Goal: Information Seeking & Learning: Compare options

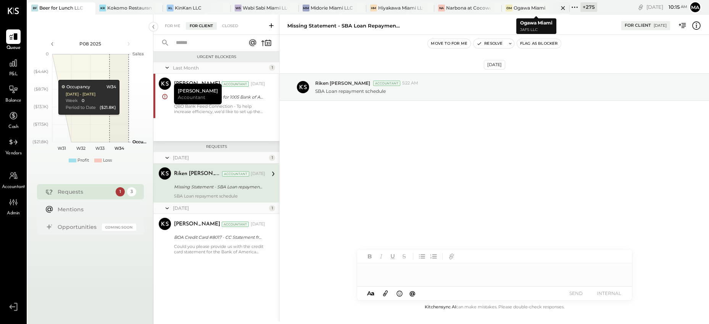
click at [90, 7] on icon at bounding box center [89, 8] width 4 height 4
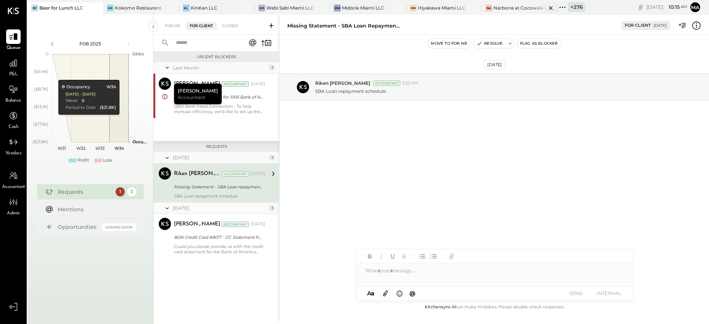
click at [546, 7] on icon at bounding box center [551, 7] width 10 height 9
click at [104, 9] on icon at bounding box center [102, 8] width 4 height 4
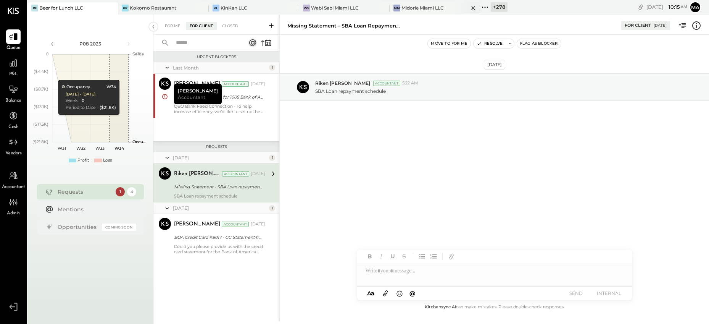
click at [473, 8] on icon at bounding box center [474, 7] width 10 height 9
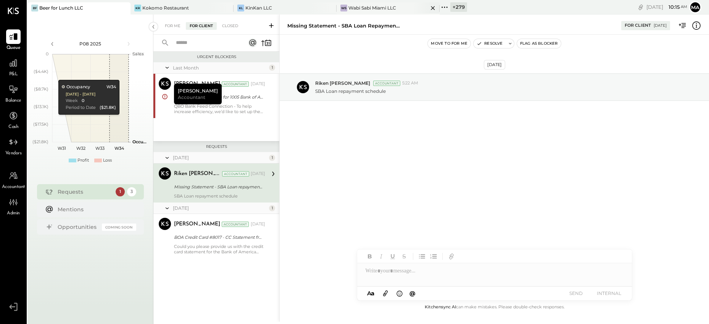
click at [435, 7] on icon at bounding box center [433, 7] width 10 height 9
click at [328, 7] on icon at bounding box center [330, 7] width 10 height 9
click at [219, 8] on div at bounding box center [220, 7] width 27 height 11
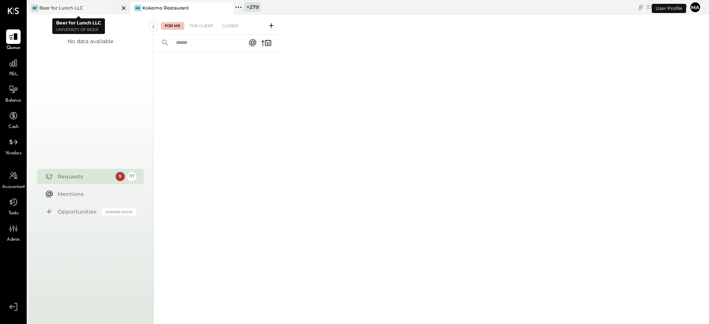
click at [124, 7] on icon at bounding box center [124, 7] width 10 height 9
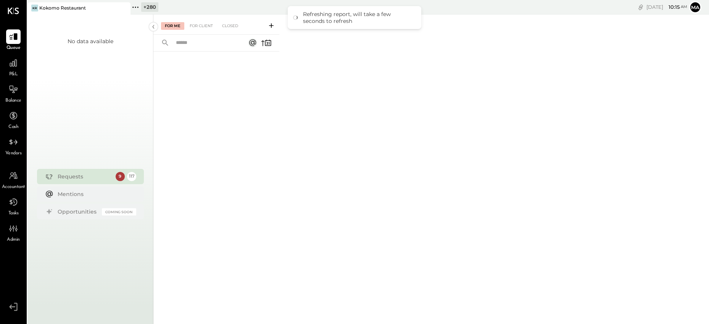
click at [136, 6] on icon at bounding box center [135, 7] width 10 height 10
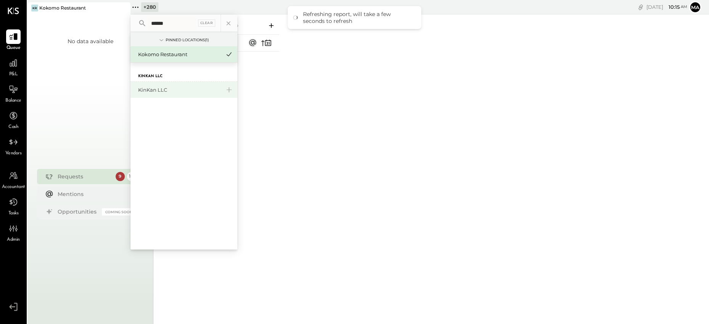
type input "******"
click at [166, 93] on div "KinKan LLC" at bounding box center [179, 89] width 82 height 7
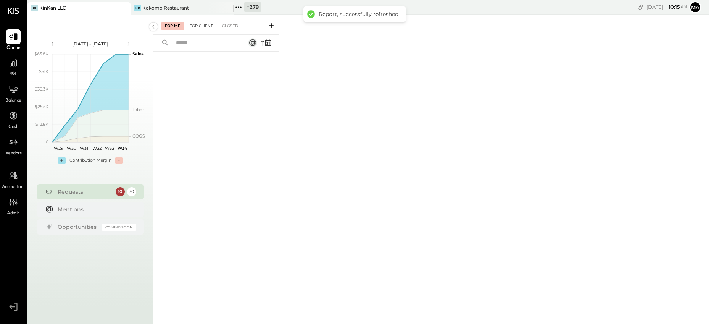
click at [200, 24] on div "For Client" at bounding box center [201, 26] width 31 height 8
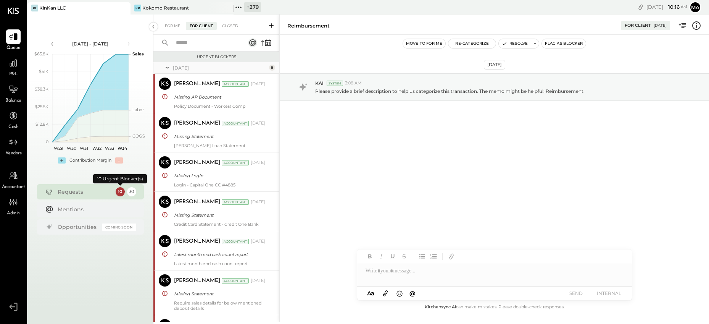
click at [120, 191] on div "10" at bounding box center [120, 191] width 9 height 9
click at [12, 61] on icon at bounding box center [14, 63] width 8 height 8
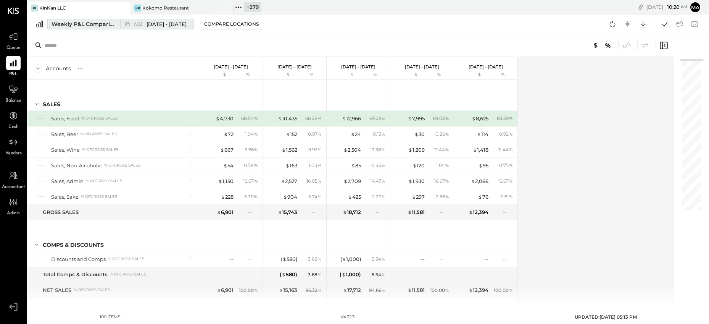
click at [128, 22] on icon at bounding box center [128, 24] width 8 height 8
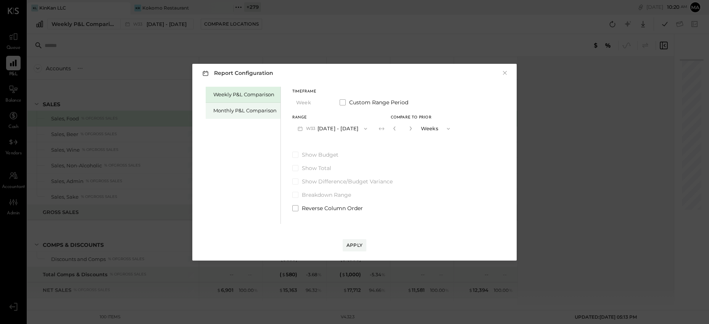
click at [261, 106] on div "Monthly P&L Comparison" at bounding box center [243, 111] width 75 height 16
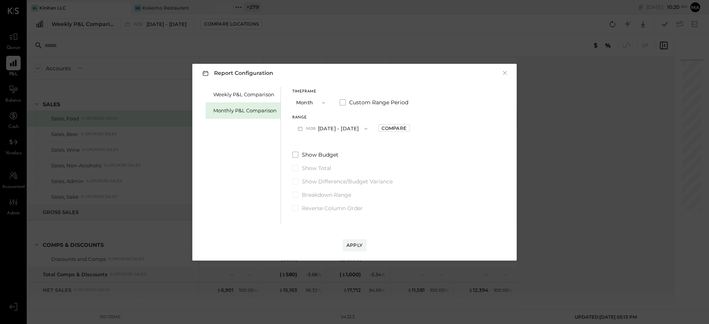
click at [339, 128] on button "M08 [DATE] - [DATE]" at bounding box center [332, 128] width 81 height 14
click at [337, 143] on span "[DATE] - [DATE]" at bounding box center [329, 145] width 36 height 6
click at [389, 125] on div "Compare" at bounding box center [394, 128] width 25 height 6
click at [409, 127] on icon "button" at bounding box center [411, 128] width 5 height 5
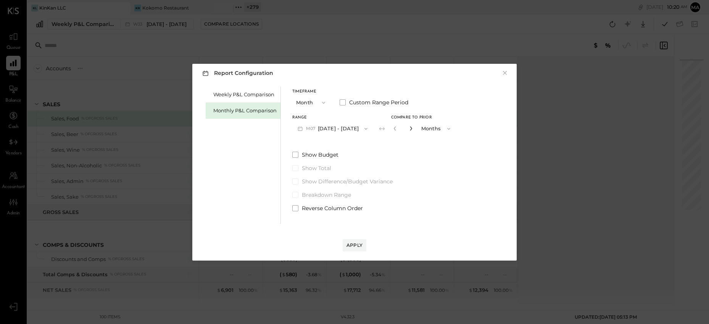
type input "*"
click at [354, 246] on div "Apply" at bounding box center [354, 245] width 16 height 6
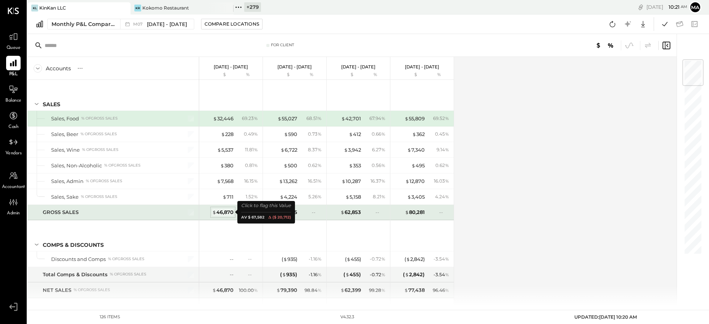
click at [225, 209] on div "$ 46,870" at bounding box center [222, 211] width 21 height 7
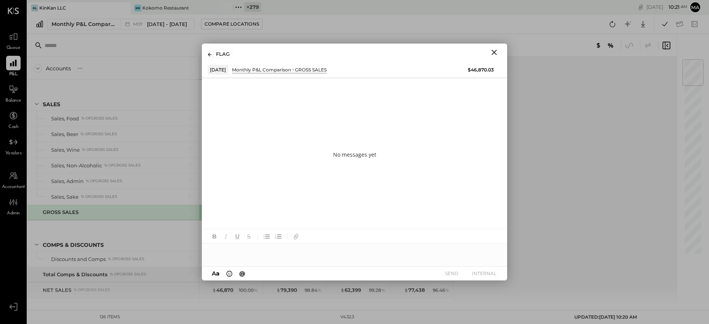
click at [493, 51] on icon "Close" at bounding box center [493, 52] width 5 height 5
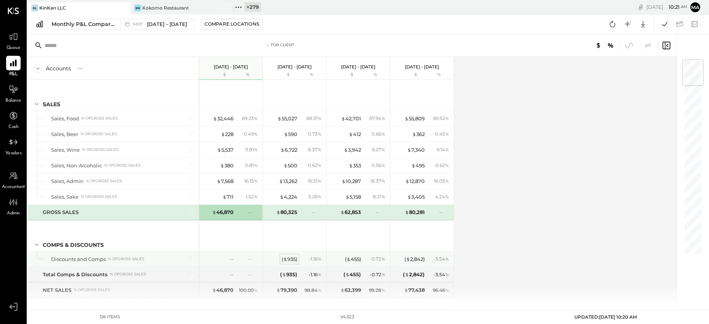
click at [287, 257] on div "( $ 935 )" at bounding box center [290, 258] width 16 height 7
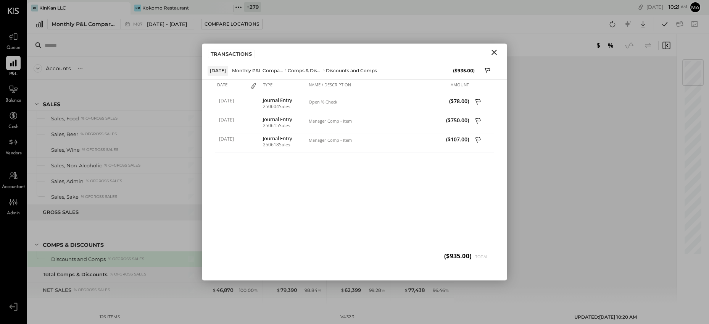
click at [494, 51] on icon "Close" at bounding box center [494, 52] width 9 height 9
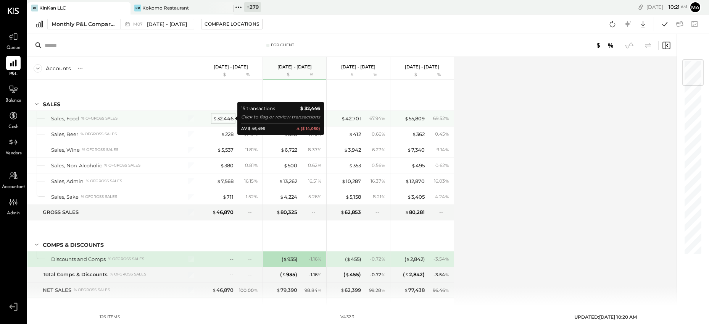
click at [224, 119] on div "$ 32,446" at bounding box center [223, 118] width 21 height 7
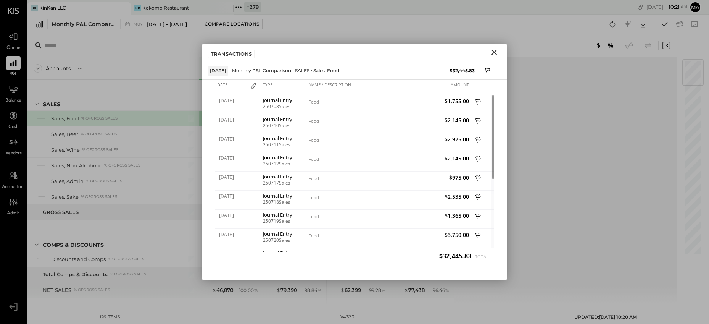
click at [495, 51] on icon "Close" at bounding box center [493, 52] width 5 height 5
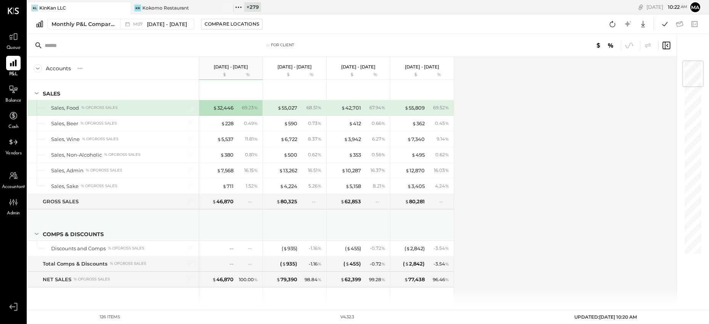
scroll to position [5, 0]
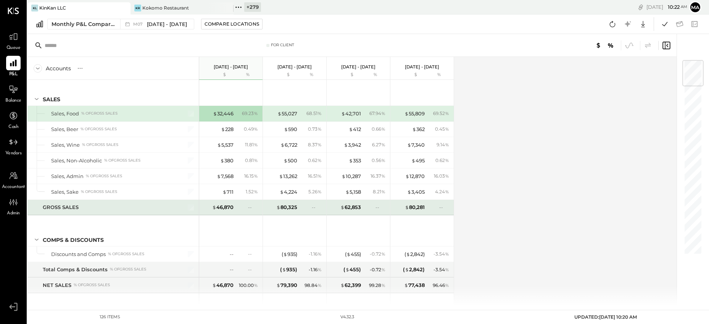
click at [251, 208] on div "--" at bounding box center [253, 207] width 10 height 6
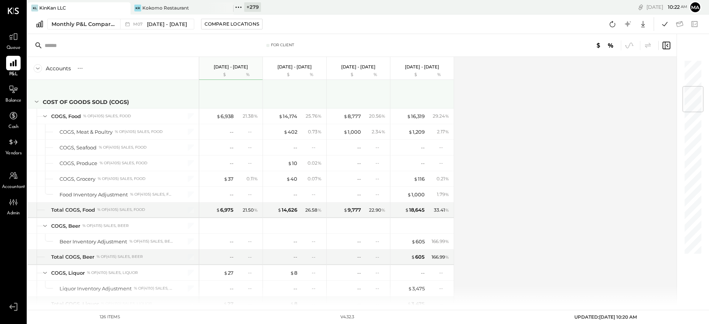
scroll to position [224, 0]
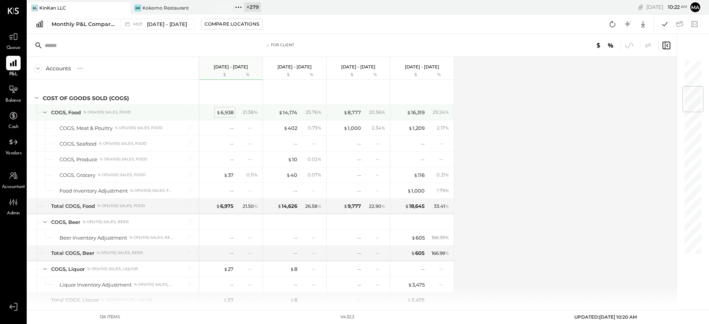
click at [225, 111] on div "$ 6,938" at bounding box center [224, 112] width 17 height 7
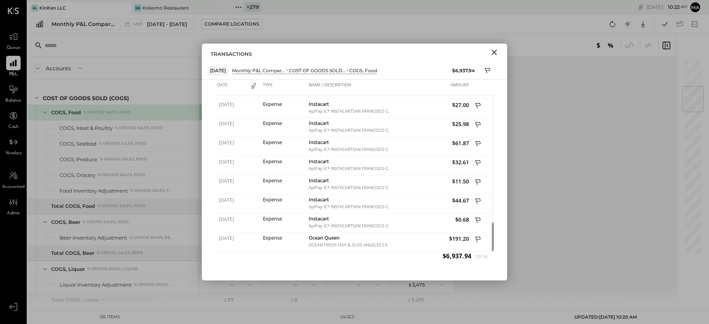
click at [497, 51] on icon "Close" at bounding box center [494, 52] width 9 height 9
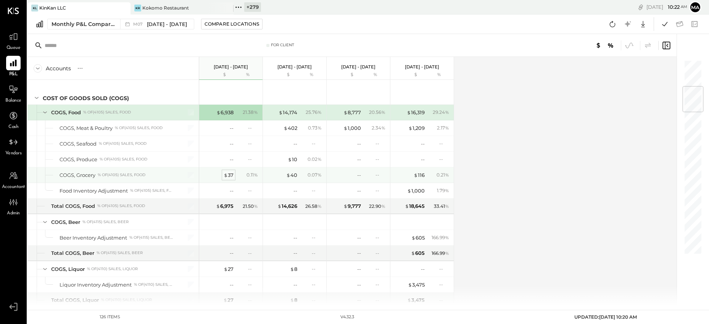
click at [227, 175] on div "$ 37" at bounding box center [229, 174] width 10 height 7
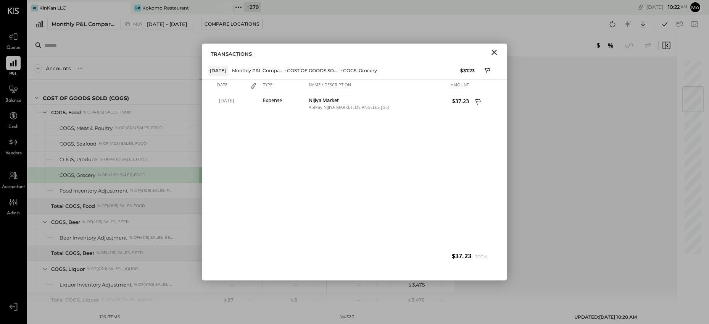
drag, startPoint x: 494, startPoint y: 52, endPoint x: 464, endPoint y: 77, distance: 39.2
click at [494, 52] on icon "Close" at bounding box center [493, 52] width 5 height 5
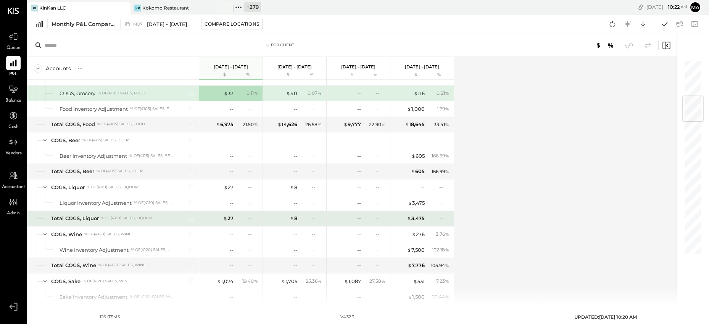
scroll to position [307, 0]
click at [229, 216] on div "$ 27" at bounding box center [228, 216] width 10 height 7
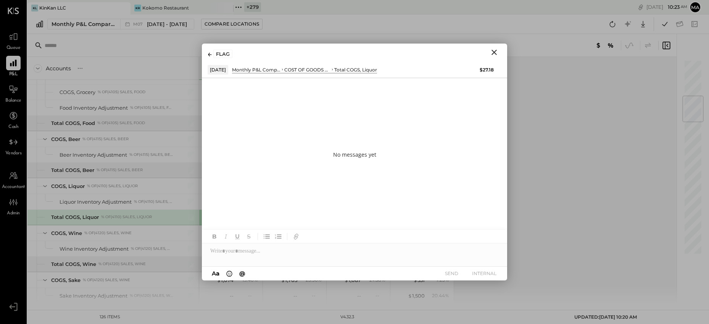
click at [493, 52] on icon "Close" at bounding box center [493, 52] width 5 height 5
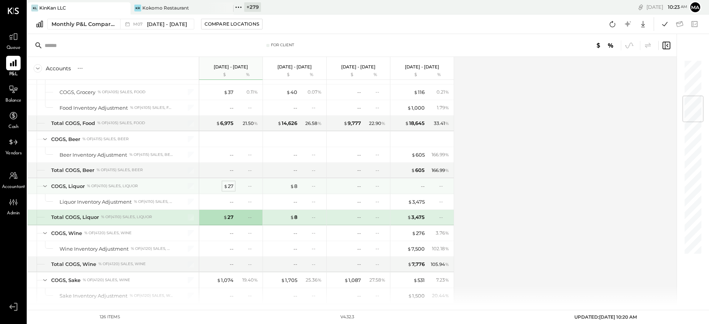
click at [229, 185] on div "$ 27" at bounding box center [229, 185] width 10 height 7
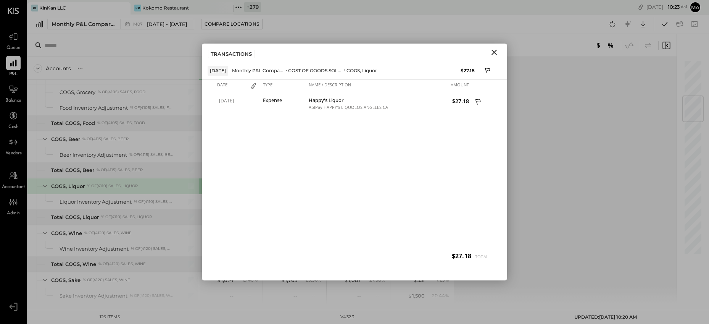
click at [495, 52] on icon "Close" at bounding box center [493, 52] width 5 height 5
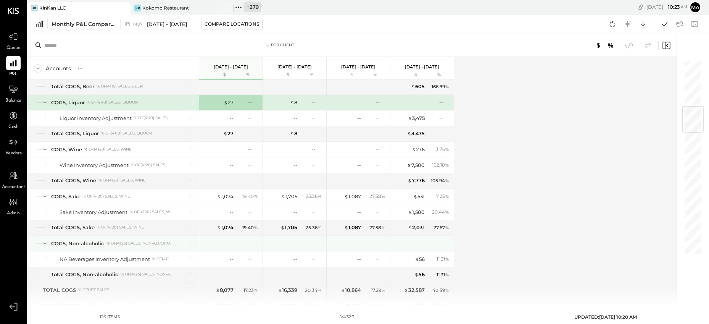
scroll to position [395, 0]
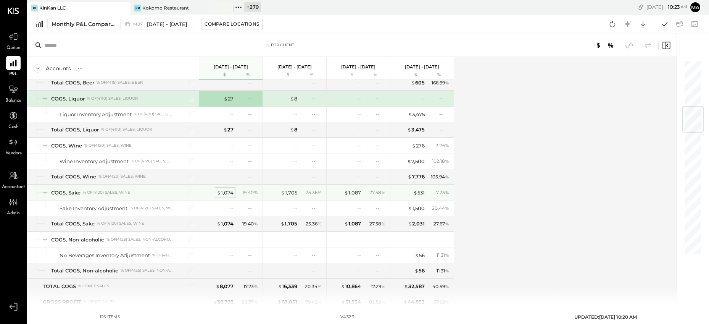
click at [228, 192] on div "$ 1,074" at bounding box center [225, 192] width 17 height 7
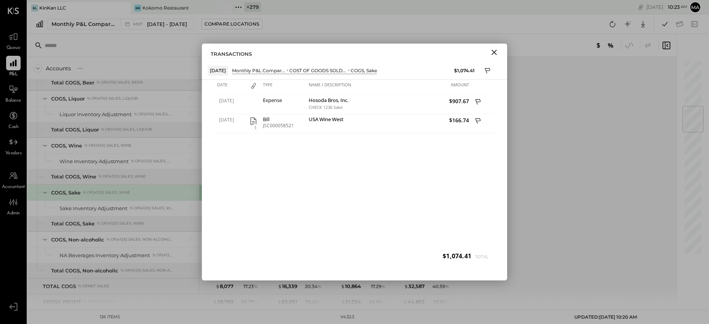
click at [494, 52] on icon "Close" at bounding box center [493, 52] width 5 height 5
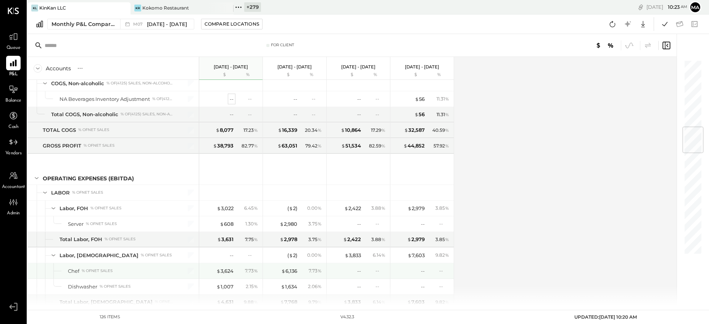
scroll to position [596, 0]
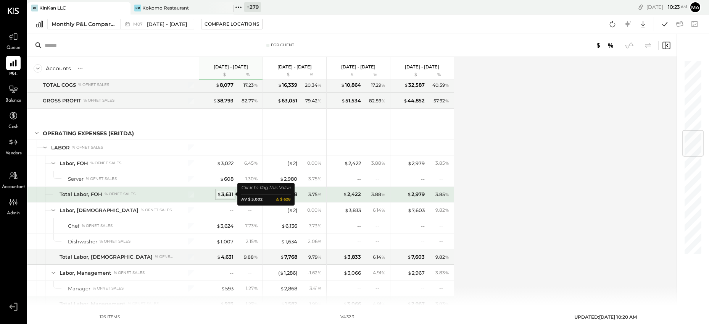
click at [225, 192] on div "$ 3,631" at bounding box center [225, 193] width 16 height 7
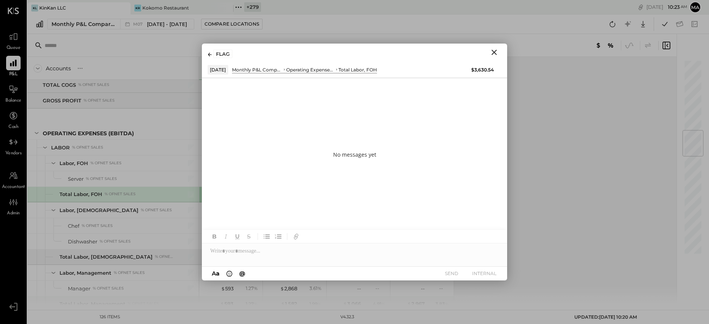
drag, startPoint x: 495, startPoint y: 50, endPoint x: 401, endPoint y: 90, distance: 102.5
click at [495, 50] on icon "Close" at bounding box center [493, 52] width 5 height 5
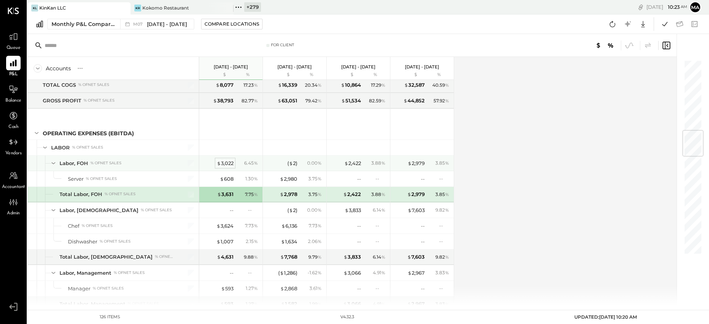
click at [226, 163] on div "$ 3,022" at bounding box center [225, 162] width 17 height 7
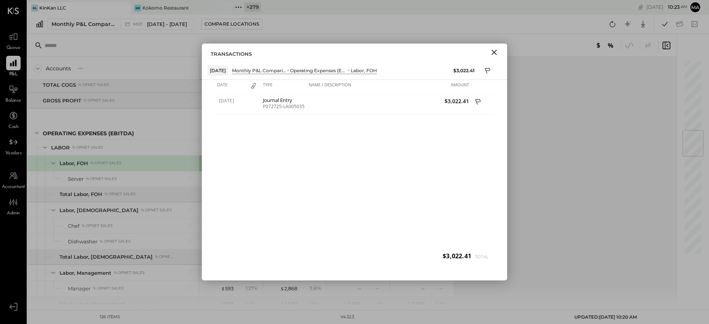
click at [495, 51] on icon "Close" at bounding box center [494, 52] width 9 height 9
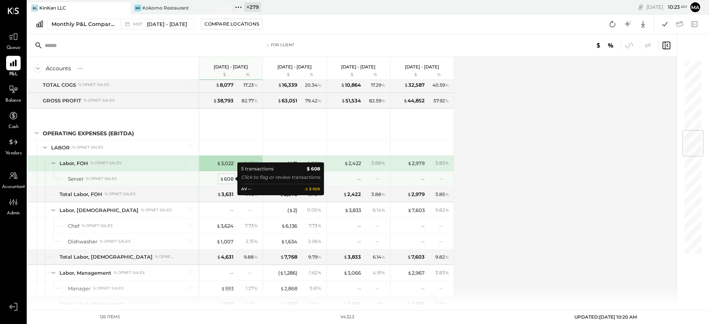
click at [224, 177] on div "$ 608" at bounding box center [227, 178] width 14 height 7
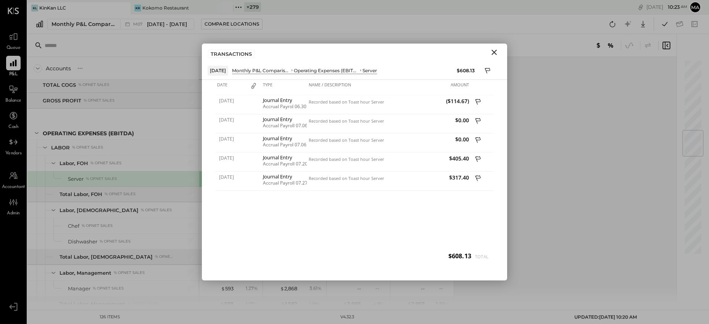
click at [496, 51] on icon "Close" at bounding box center [493, 52] width 5 height 5
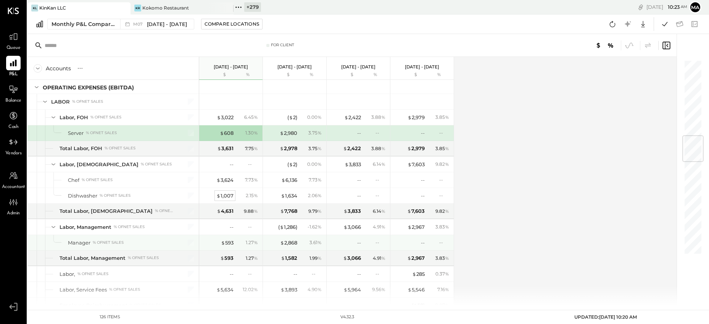
scroll to position [642, 0]
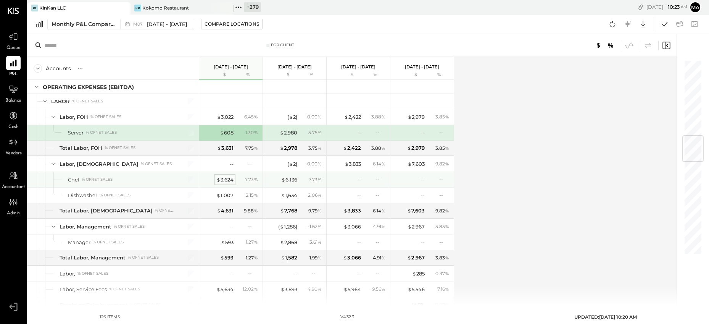
click at [224, 180] on div "$ 3,624" at bounding box center [224, 179] width 17 height 7
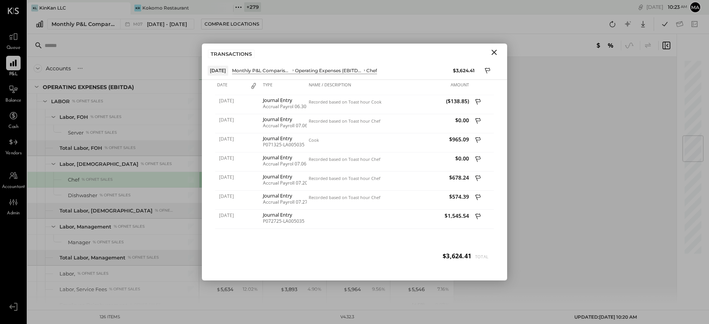
click at [492, 50] on icon "Close" at bounding box center [493, 52] width 5 height 5
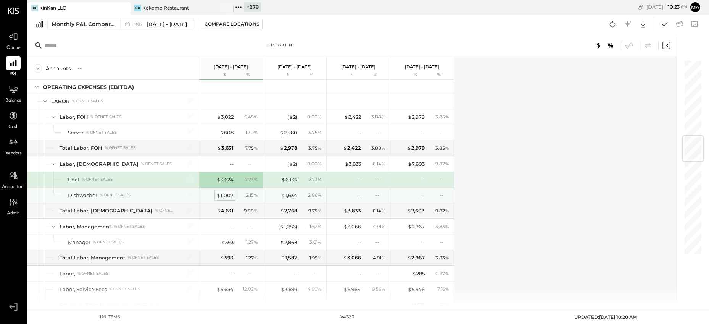
click at [226, 193] on div "$ 1,007" at bounding box center [224, 195] width 17 height 7
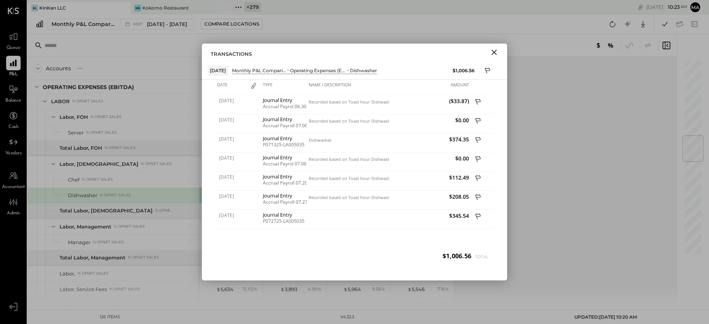
click at [493, 52] on icon "Close" at bounding box center [493, 52] width 5 height 5
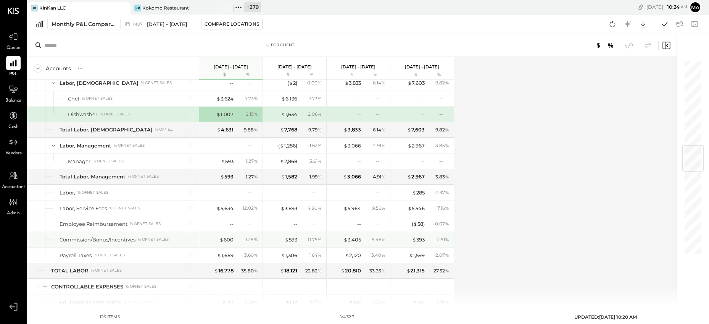
scroll to position [723, 0]
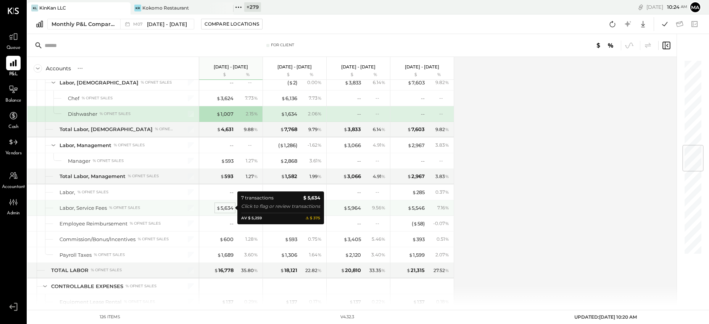
click at [225, 206] on div "$ 5,634" at bounding box center [224, 207] width 17 height 7
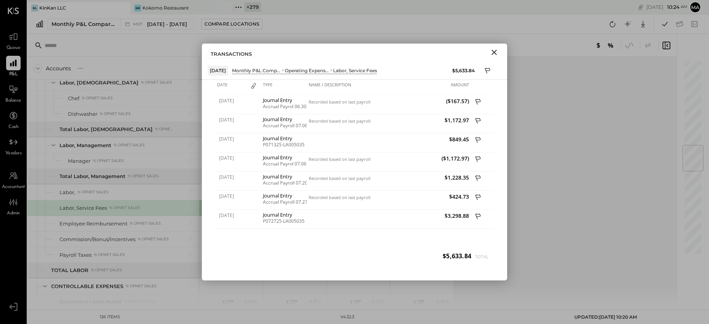
click at [494, 52] on icon "Close" at bounding box center [493, 52] width 5 height 5
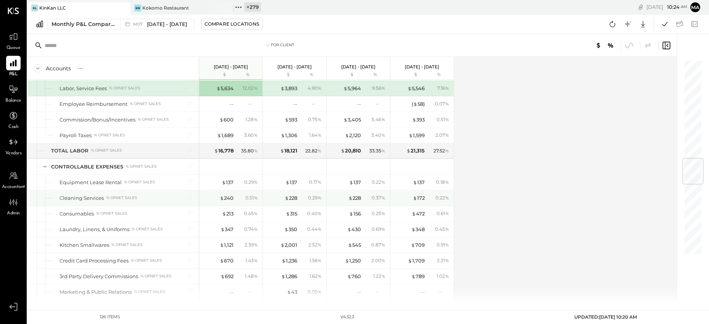
scroll to position [844, 0]
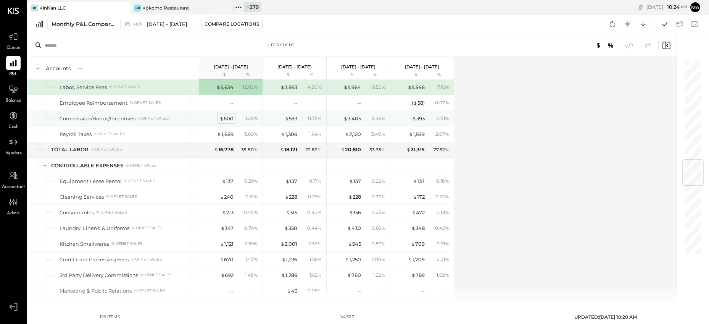
click at [229, 117] on div "$ 600" at bounding box center [226, 118] width 14 height 7
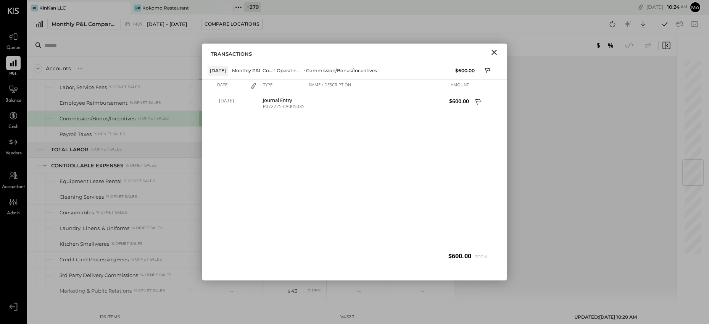
click at [494, 50] on icon "Close" at bounding box center [494, 52] width 9 height 9
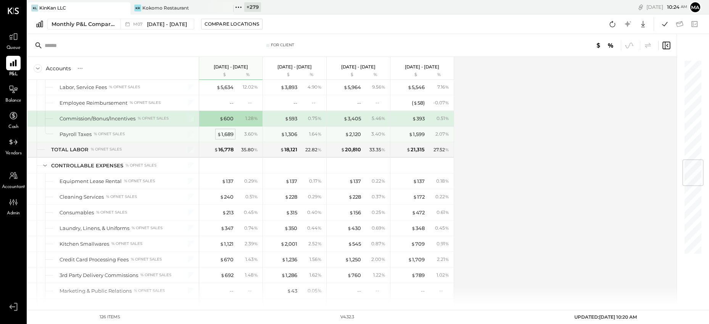
click at [227, 135] on div "$ 1,689" at bounding box center [225, 133] width 16 height 7
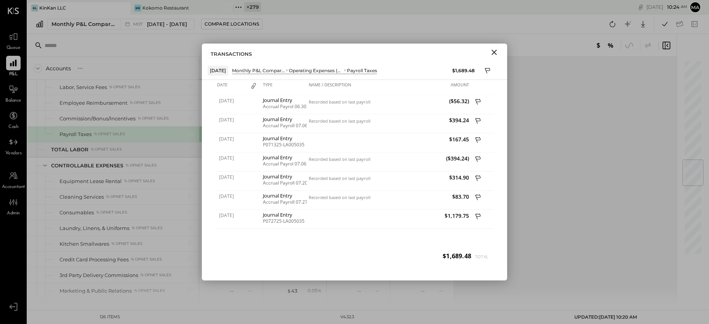
click at [494, 52] on icon "Close" at bounding box center [493, 52] width 5 height 5
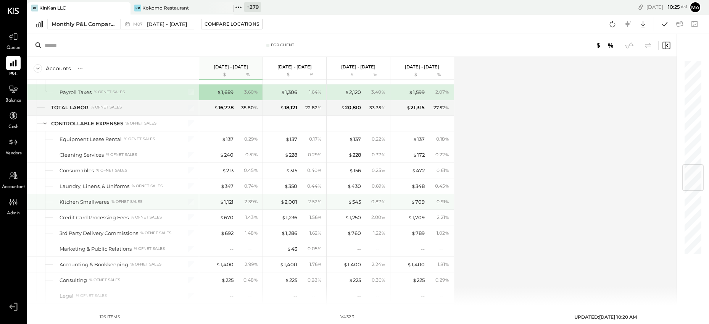
scroll to position [886, 0]
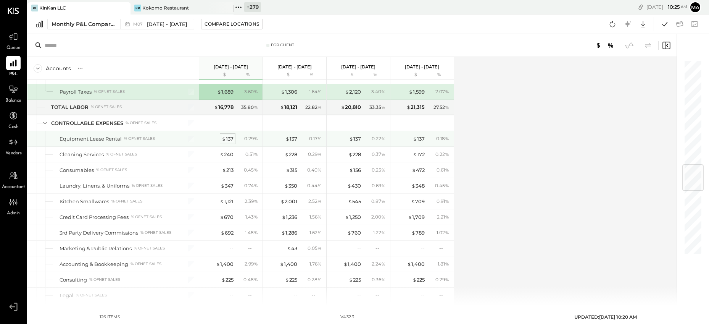
click at [229, 137] on div "$ 137" at bounding box center [228, 138] width 12 height 7
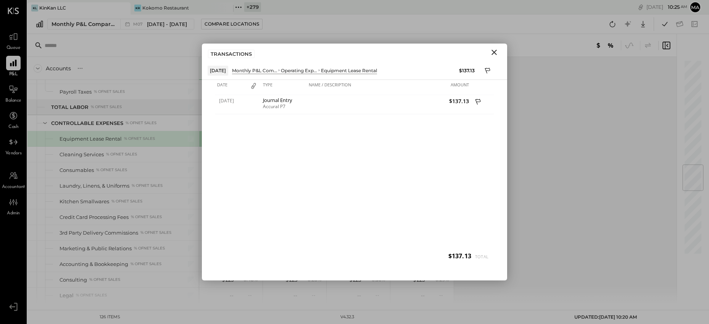
click at [494, 51] on icon "Close" at bounding box center [494, 52] width 9 height 9
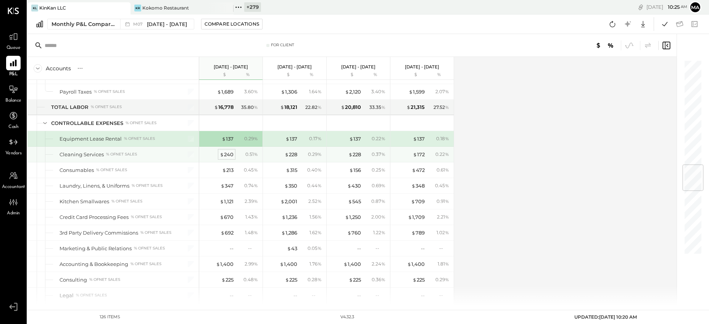
click at [226, 154] on div "$ 240" at bounding box center [227, 154] width 14 height 7
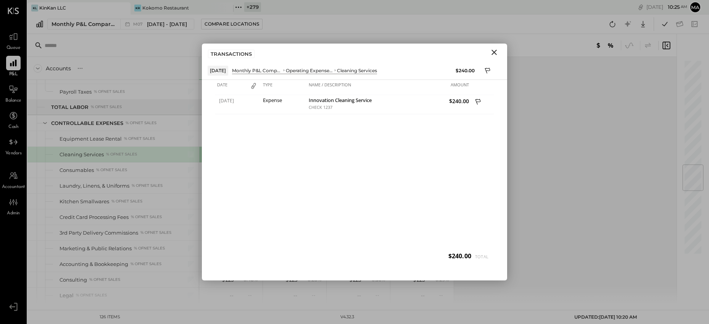
drag, startPoint x: 498, startPoint y: 48, endPoint x: 445, endPoint y: 72, distance: 57.9
click at [498, 49] on icon "Close" at bounding box center [494, 52] width 9 height 9
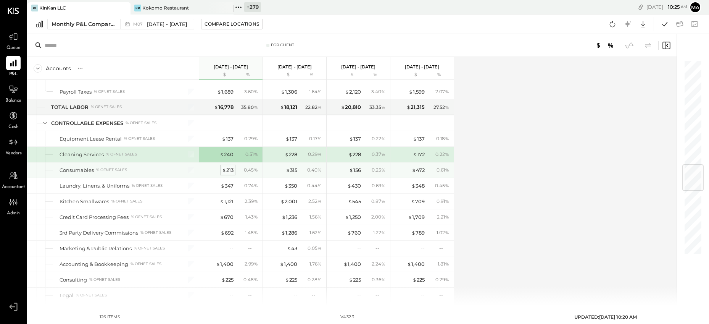
click at [224, 171] on span "$" at bounding box center [224, 170] width 4 height 6
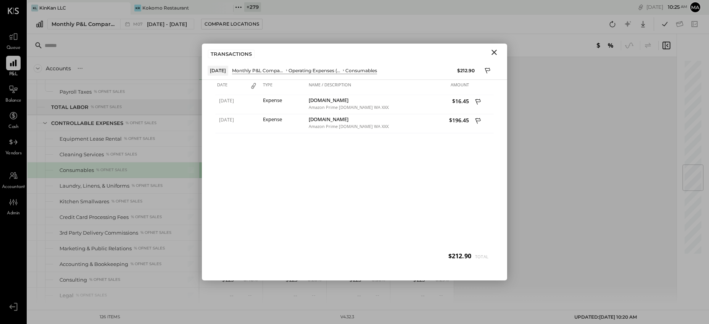
drag, startPoint x: 497, startPoint y: 50, endPoint x: 488, endPoint y: 56, distance: 11.0
click at [496, 50] on icon "Close" at bounding box center [494, 52] width 9 height 9
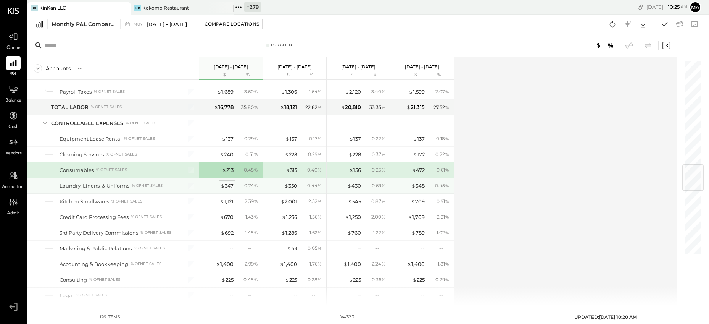
click at [225, 185] on div "$ 347" at bounding box center [227, 185] width 13 height 7
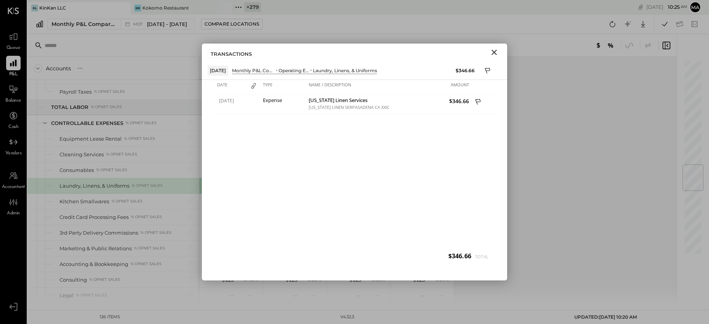
drag, startPoint x: 494, startPoint y: 49, endPoint x: 473, endPoint y: 65, distance: 26.6
click at [494, 49] on icon "Close" at bounding box center [494, 52] width 9 height 9
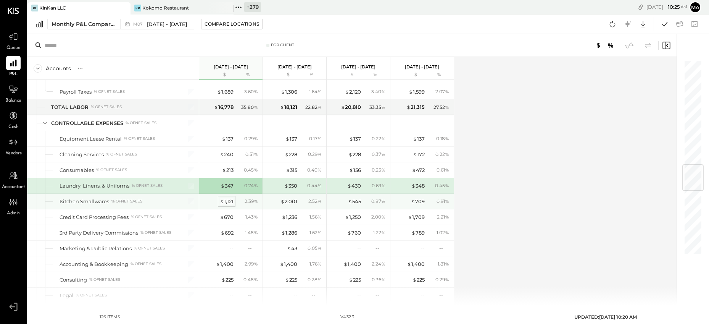
click at [228, 200] on div "$ 1,121" at bounding box center [227, 201] width 14 height 7
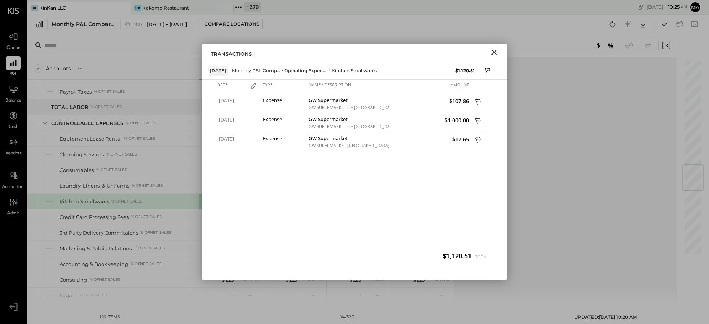
click at [494, 50] on icon "Close" at bounding box center [494, 52] width 9 height 9
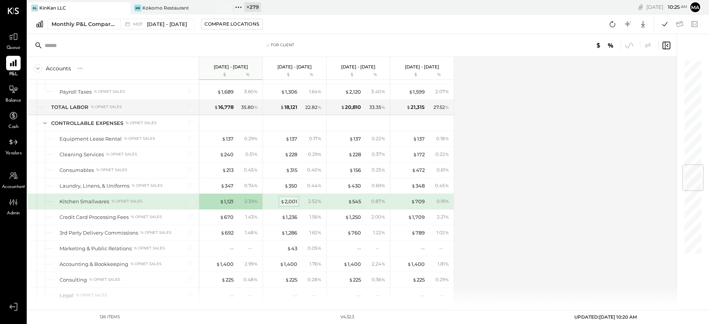
click at [292, 201] on div "$ 2,001" at bounding box center [288, 201] width 17 height 7
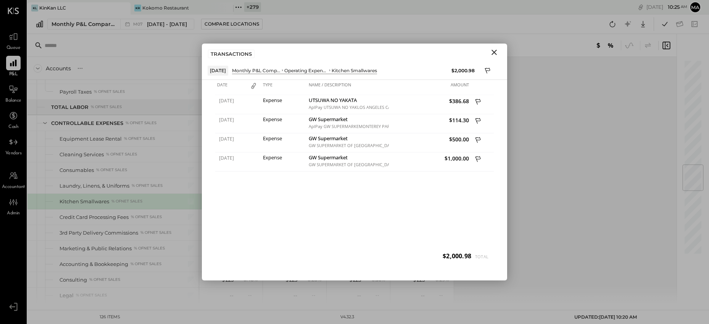
click at [496, 50] on icon "Close" at bounding box center [493, 52] width 5 height 5
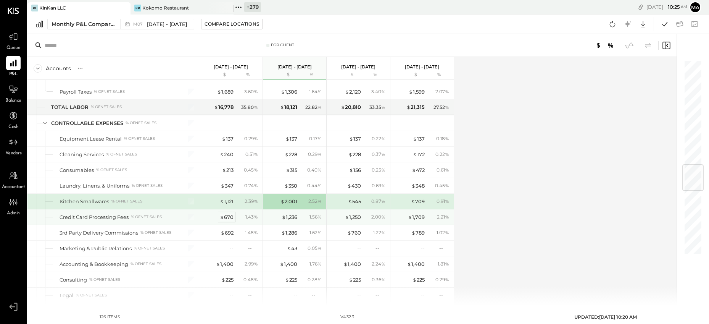
click at [232, 215] on div "$ 670" at bounding box center [227, 216] width 14 height 7
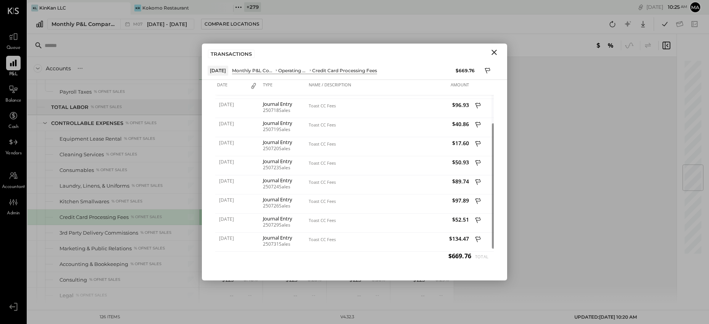
click at [496, 52] on icon "Close" at bounding box center [494, 52] width 9 height 9
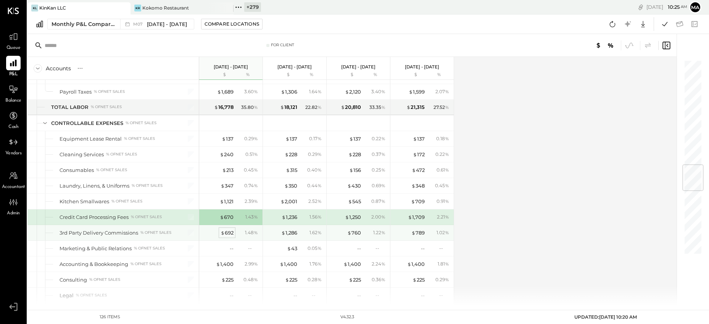
click at [226, 230] on div "$ 692" at bounding box center [227, 232] width 13 height 7
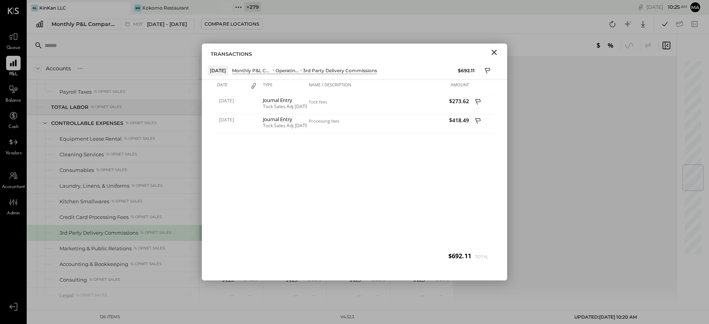
drag, startPoint x: 495, startPoint y: 52, endPoint x: 490, endPoint y: 60, distance: 9.9
click at [495, 52] on icon "Close" at bounding box center [493, 52] width 5 height 5
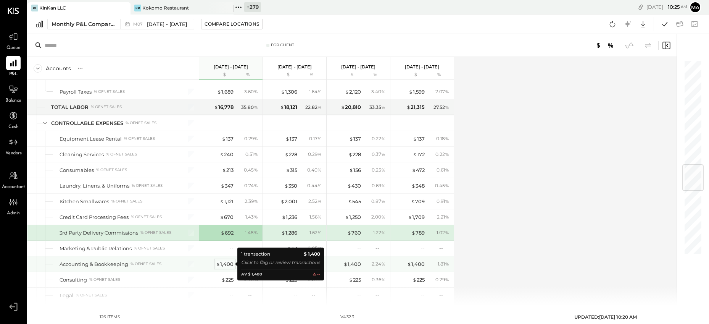
click at [227, 261] on div "$ 1,400" at bounding box center [225, 263] width 18 height 7
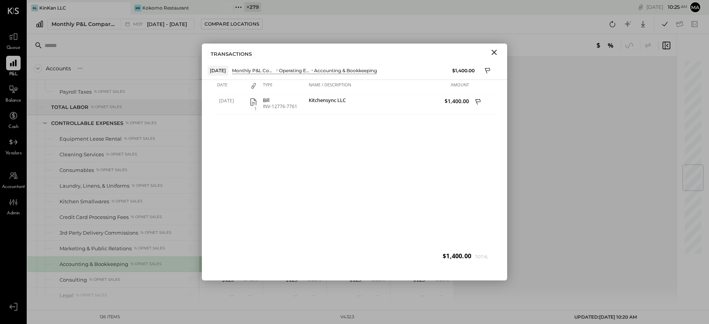
drag, startPoint x: 493, startPoint y: 52, endPoint x: 457, endPoint y: 88, distance: 50.7
click at [493, 52] on icon "Close" at bounding box center [494, 52] width 9 height 9
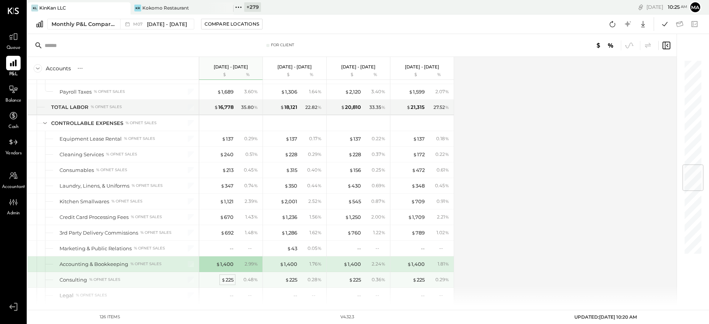
click at [226, 276] on div "$ 225" at bounding box center [227, 279] width 12 height 7
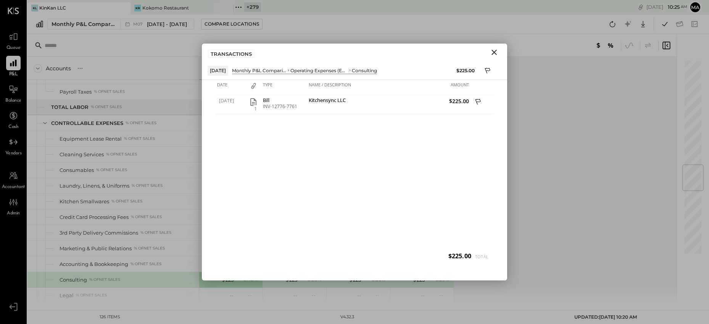
click at [494, 52] on icon "Close" at bounding box center [493, 52] width 5 height 5
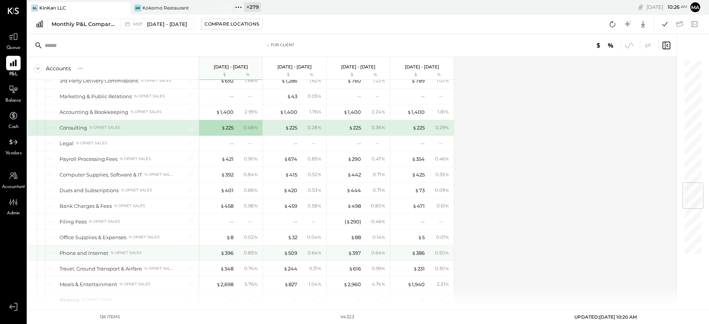
scroll to position [1043, 0]
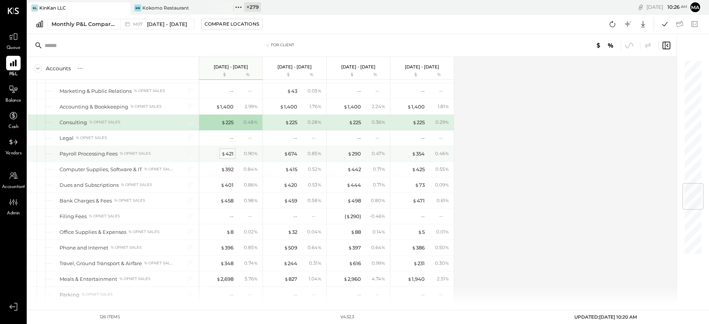
click at [228, 153] on div "$ 421" at bounding box center [227, 153] width 12 height 7
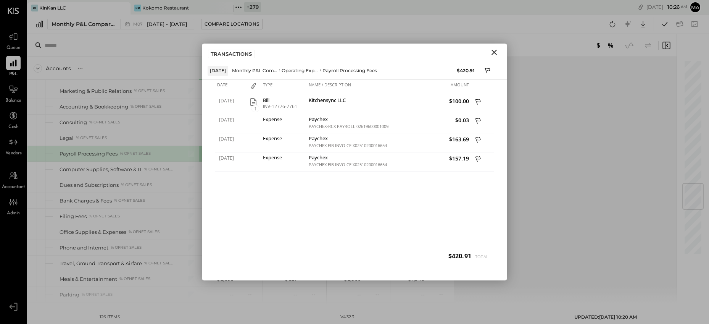
click at [495, 51] on icon "Close" at bounding box center [494, 52] width 9 height 9
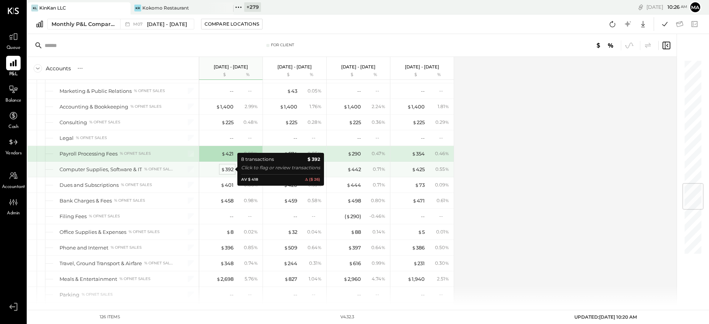
click at [227, 169] on div "$ 392" at bounding box center [227, 169] width 13 height 7
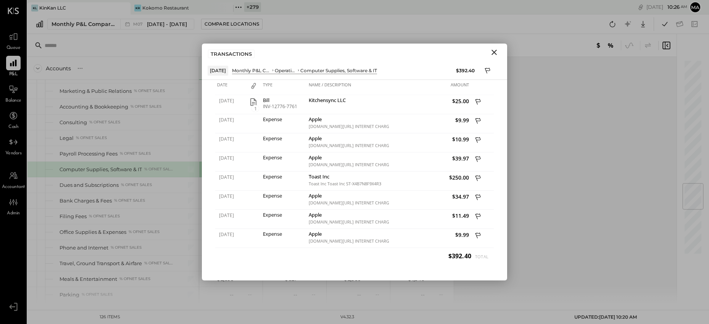
click at [497, 51] on icon "Close" at bounding box center [494, 52] width 9 height 9
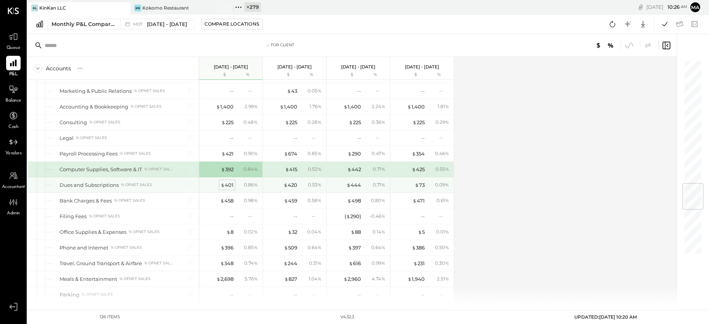
click at [227, 184] on div "$ 401" at bounding box center [227, 184] width 13 height 7
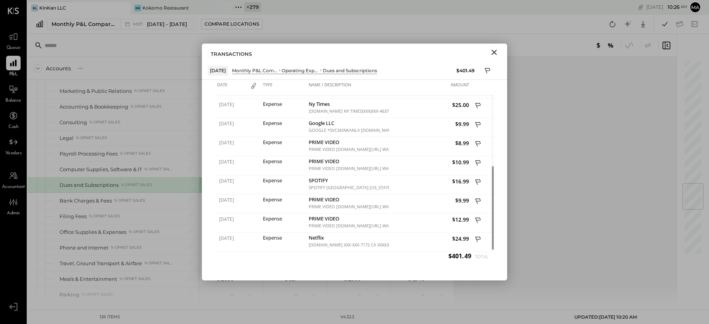
drag, startPoint x: 491, startPoint y: 51, endPoint x: 424, endPoint y: 90, distance: 77.8
click at [491, 51] on icon "Close" at bounding box center [494, 52] width 9 height 9
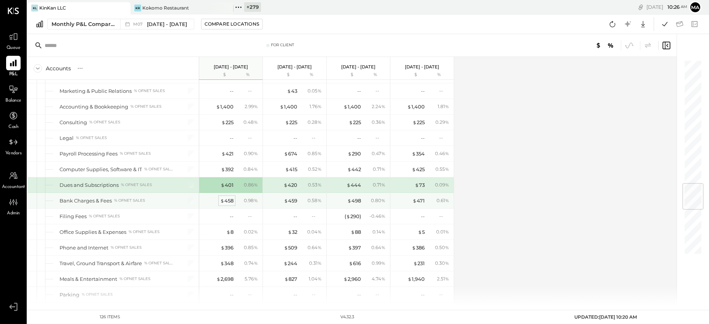
click at [227, 199] on div "$ 458" at bounding box center [226, 200] width 13 height 7
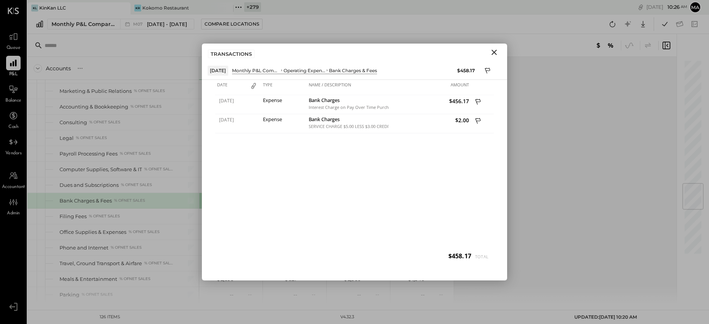
click at [495, 51] on icon "Close" at bounding box center [493, 52] width 5 height 5
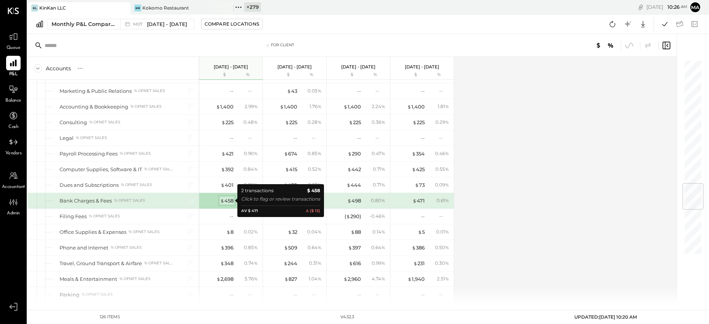
click at [228, 200] on div "$ 458" at bounding box center [226, 200] width 13 height 7
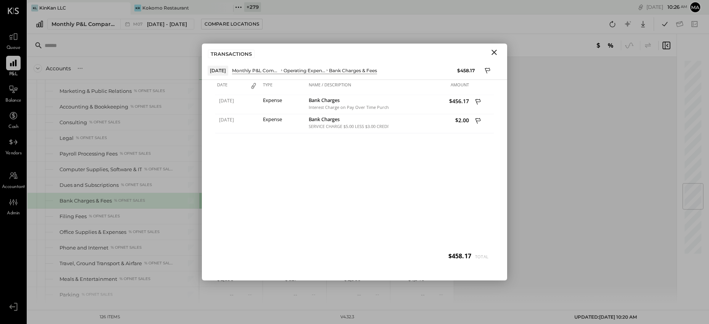
click at [495, 50] on icon "Close" at bounding box center [494, 52] width 9 height 9
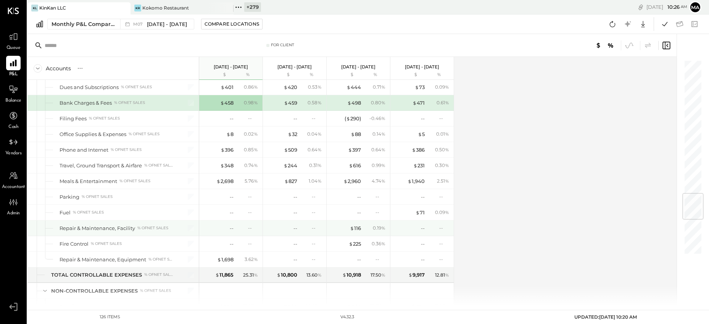
scroll to position [1124, 0]
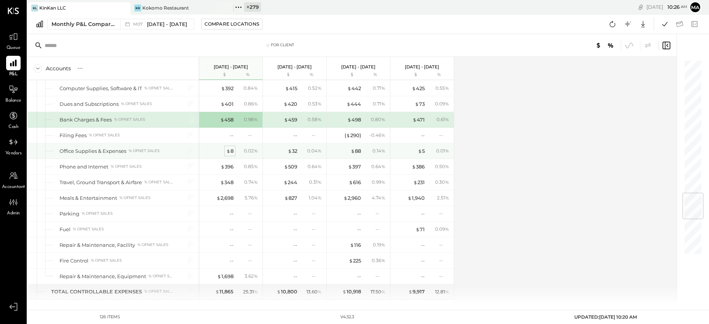
click at [231, 151] on div "$ 8" at bounding box center [229, 150] width 7 height 7
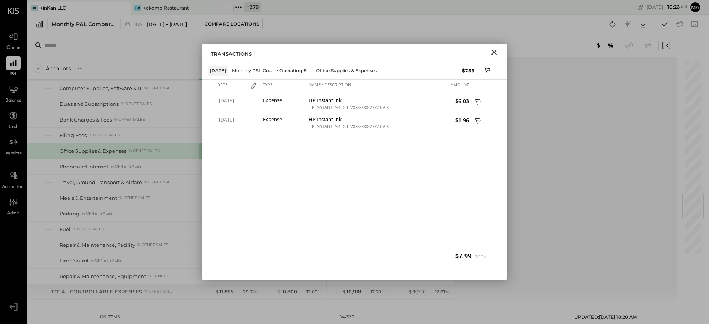
drag, startPoint x: 496, startPoint y: 50, endPoint x: 488, endPoint y: 54, distance: 8.2
click at [496, 50] on icon "Close" at bounding box center [493, 52] width 5 height 5
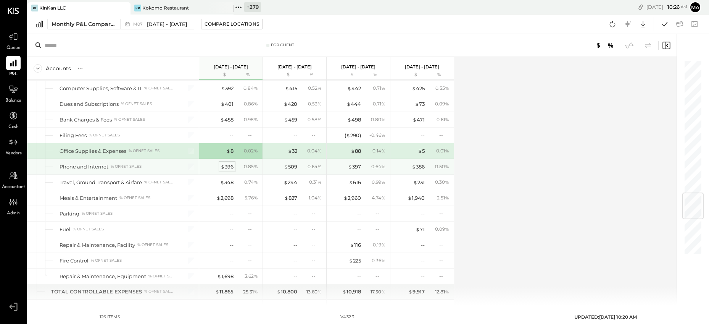
click at [227, 164] on div "$ 396" at bounding box center [227, 166] width 13 height 7
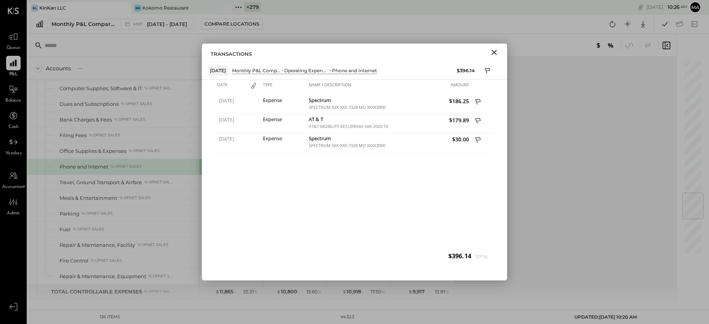
click at [496, 51] on icon "Close" at bounding box center [494, 52] width 9 height 9
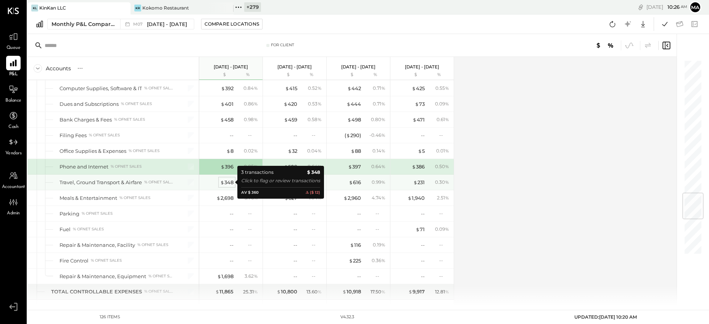
click at [226, 182] on div "$ 348" at bounding box center [226, 182] width 13 height 7
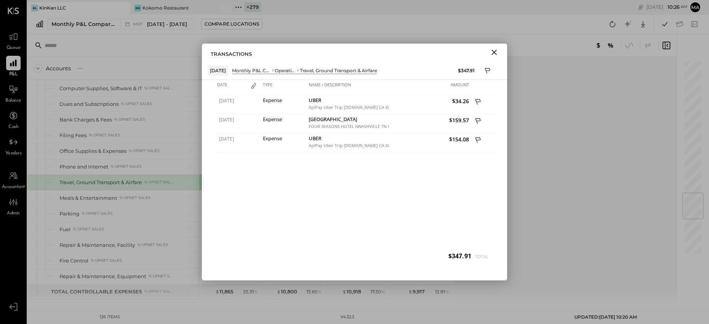
drag, startPoint x: 496, startPoint y: 52, endPoint x: 417, endPoint y: 98, distance: 91.3
click at [496, 52] on icon "Close" at bounding box center [494, 52] width 9 height 9
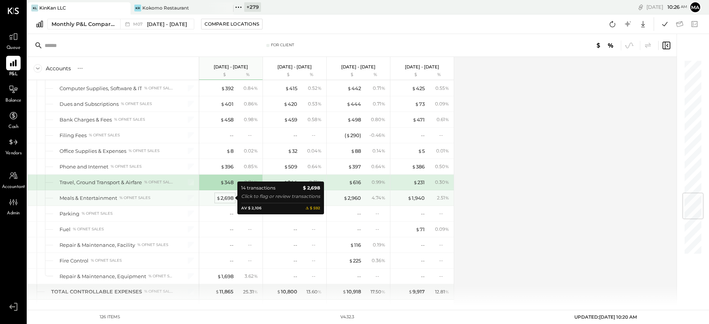
click at [226, 197] on div "$ 2,698" at bounding box center [224, 197] width 17 height 7
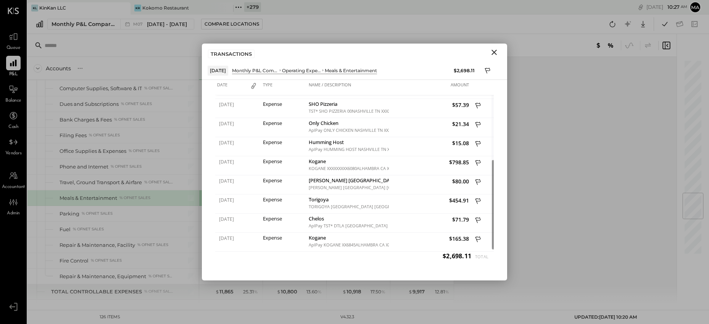
drag, startPoint x: 492, startPoint y: 50, endPoint x: 446, endPoint y: 96, distance: 65.0
click at [492, 50] on icon "Close" at bounding box center [493, 52] width 5 height 5
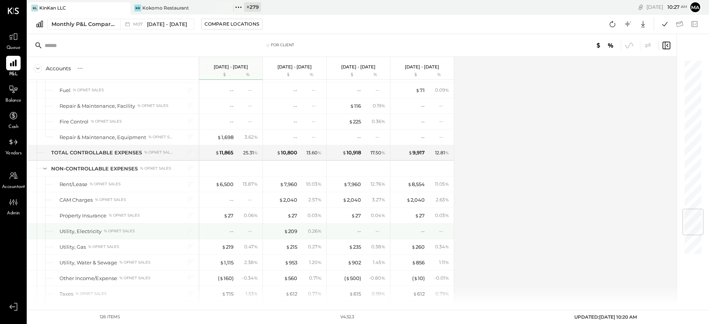
scroll to position [1264, 0]
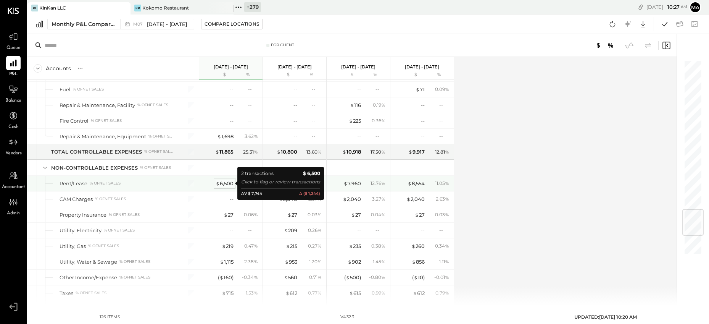
click at [220, 182] on div "$ 6,500" at bounding box center [225, 183] width 18 height 7
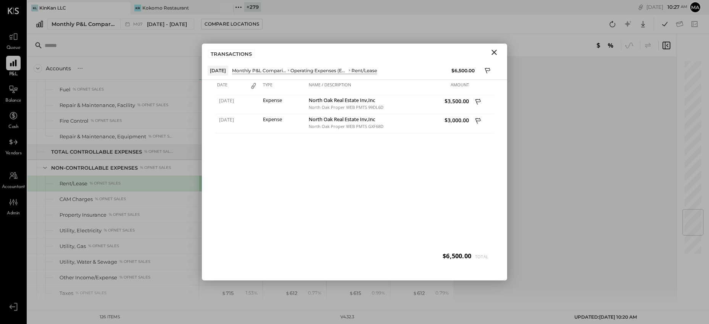
click at [496, 50] on icon "Close" at bounding box center [493, 52] width 5 height 5
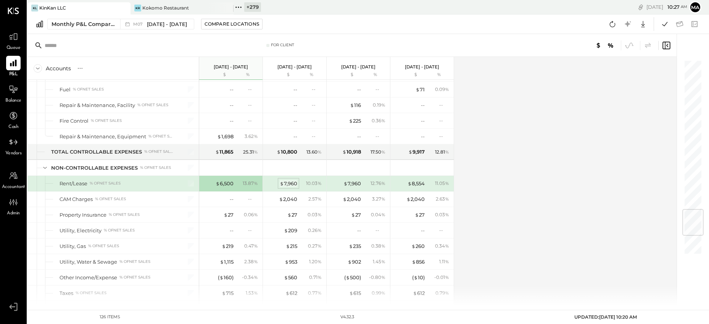
click at [290, 183] on div "$ 7,960" at bounding box center [289, 183] width 18 height 7
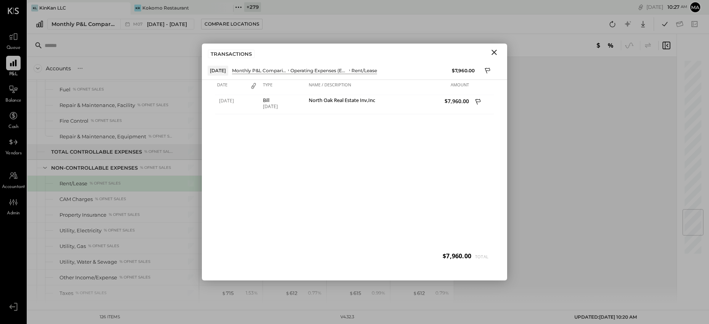
click at [493, 51] on icon "Close" at bounding box center [494, 52] width 9 height 9
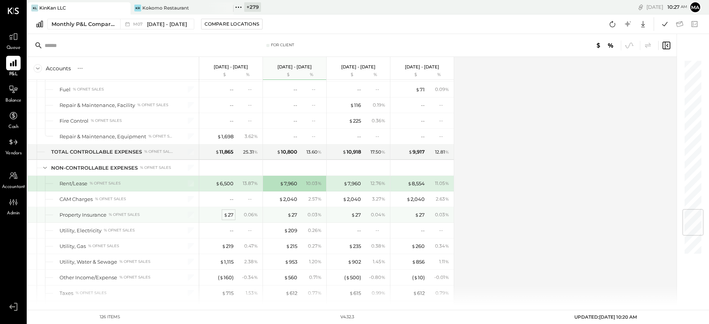
click at [231, 212] on div "$ 27" at bounding box center [229, 214] width 10 height 7
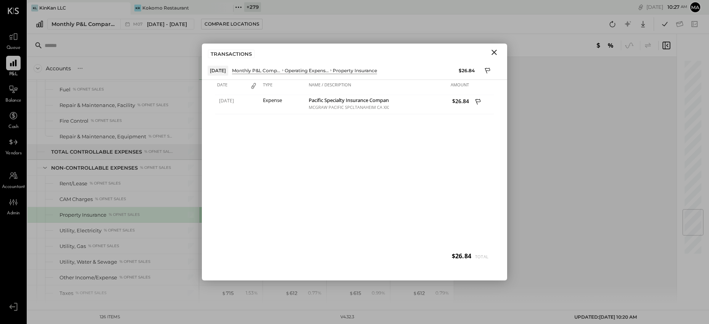
drag, startPoint x: 494, startPoint y: 51, endPoint x: 482, endPoint y: 61, distance: 15.7
click at [494, 51] on icon "Close" at bounding box center [494, 52] width 9 height 9
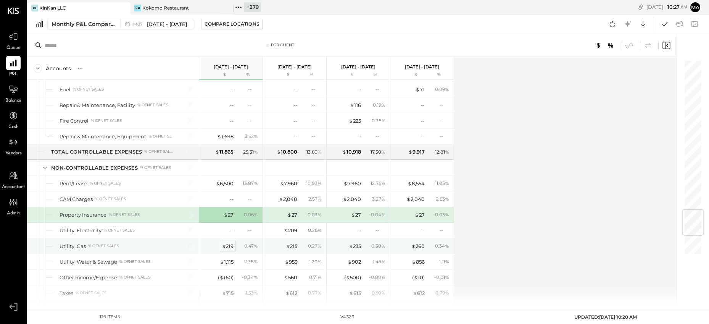
click at [227, 245] on div "$ 219" at bounding box center [228, 245] width 12 height 7
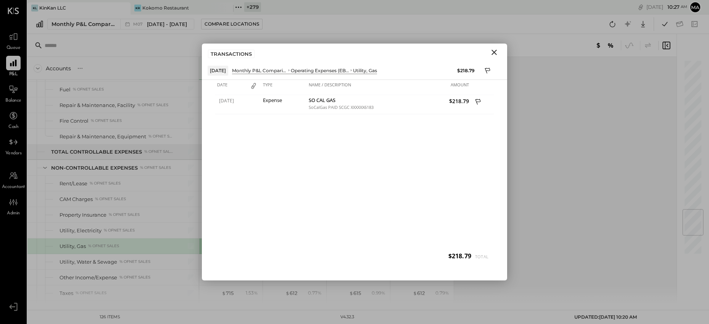
click at [495, 51] on icon "Close" at bounding box center [493, 52] width 5 height 5
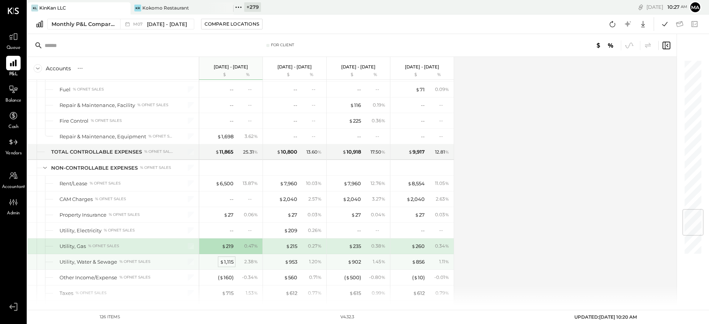
click at [228, 260] on div "$ 1,115" at bounding box center [227, 261] width 14 height 7
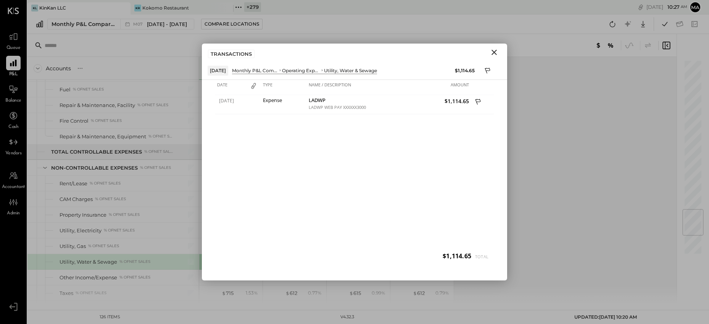
click at [495, 51] on icon "Close" at bounding box center [493, 52] width 5 height 5
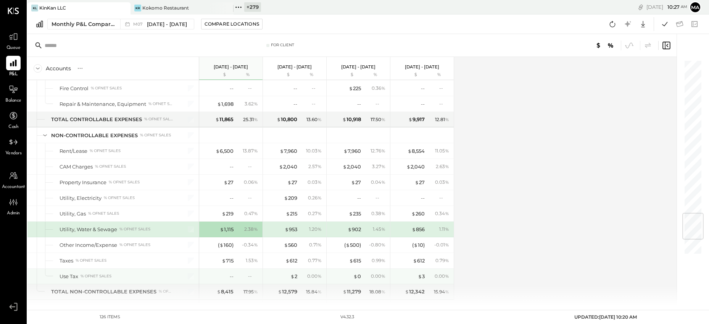
scroll to position [1310, 0]
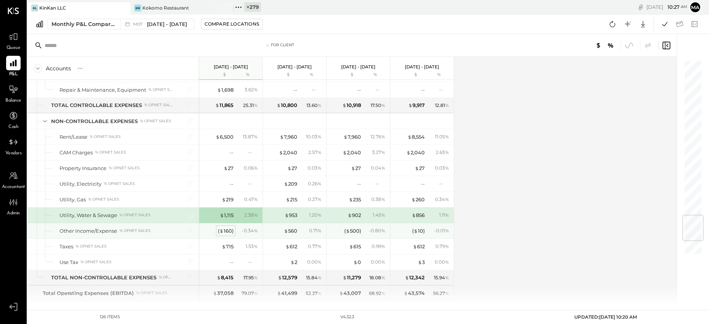
click at [223, 229] on span "$" at bounding box center [221, 230] width 4 height 6
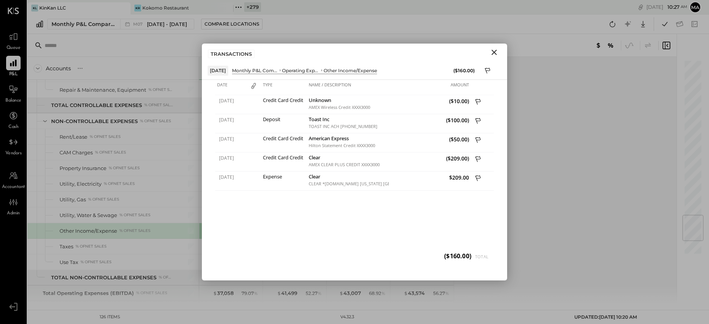
click at [494, 52] on icon "Close" at bounding box center [493, 52] width 5 height 5
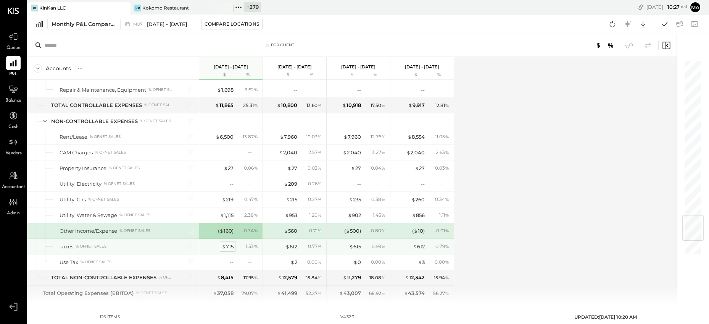
click at [228, 245] on div "$ 715" at bounding box center [228, 246] width 12 height 7
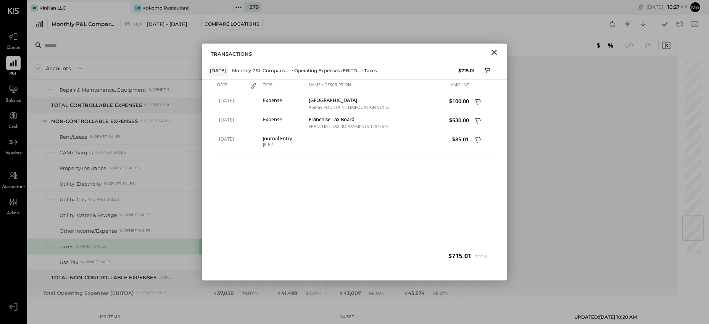
click at [494, 51] on icon "Close" at bounding box center [494, 52] width 9 height 9
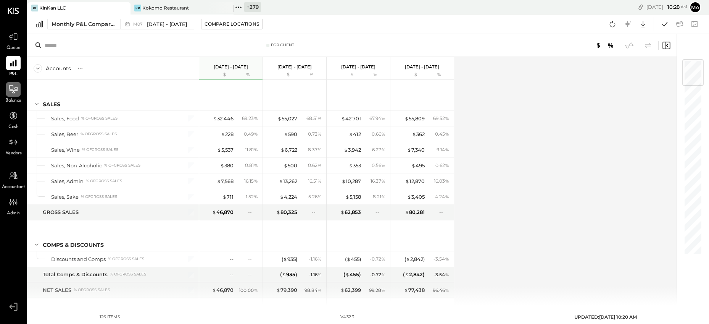
click at [13, 88] on icon at bounding box center [13, 89] width 9 height 8
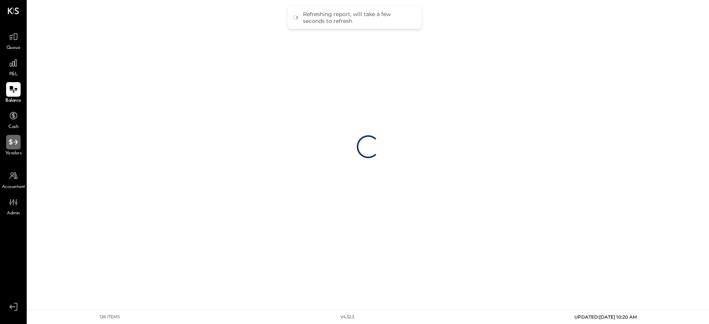
click at [13, 142] on icon at bounding box center [13, 142] width 10 height 10
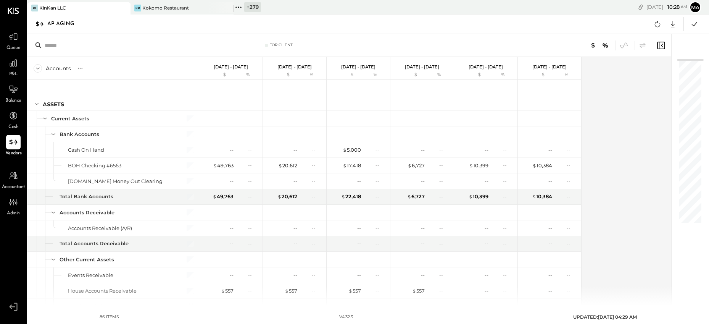
click at [61, 24] on div "AP Aging" at bounding box center [64, 24] width 35 height 12
click at [12, 142] on icon at bounding box center [13, 142] width 9 height 6
click at [41, 23] on icon at bounding box center [39, 24] width 9 height 8
drag, startPoint x: 34, startPoint y: 24, endPoint x: 58, endPoint y: 24, distance: 24.0
click at [39, 24] on div "AP Aging Google Sheets Excel" at bounding box center [367, 23] width 681 height 19
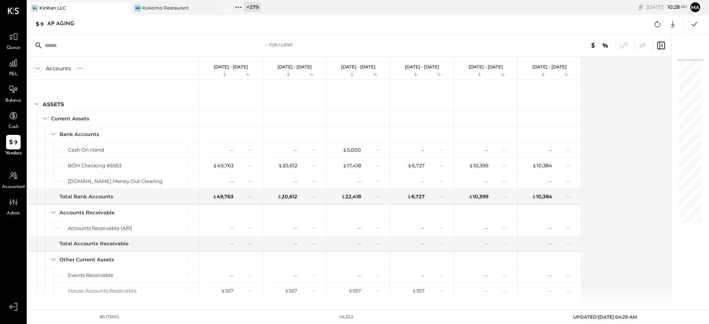
click at [59, 24] on div "AP Aging" at bounding box center [64, 24] width 35 height 12
click at [68, 23] on div "AP Aging" at bounding box center [64, 24] width 35 height 12
click at [14, 116] on icon at bounding box center [14, 115] width 8 height 8
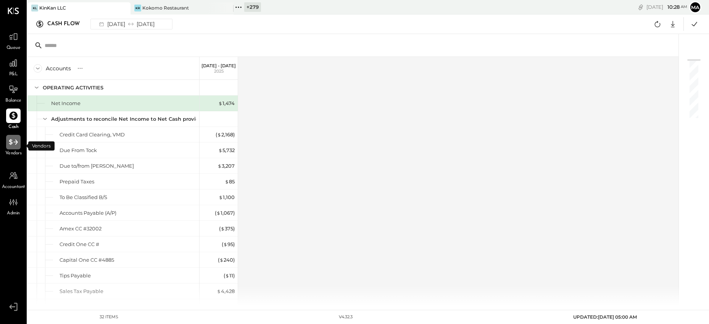
click at [13, 144] on icon at bounding box center [13, 142] width 10 height 10
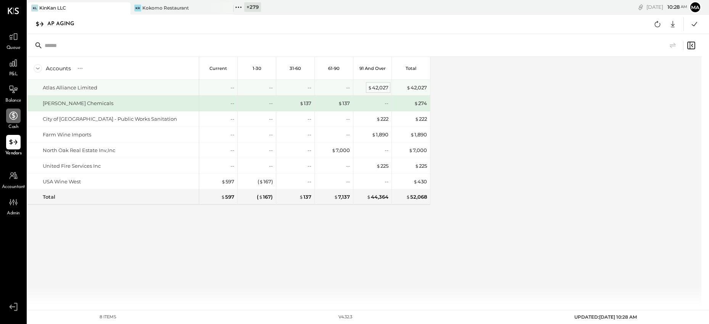
click at [375, 87] on div "$ 42,027" at bounding box center [378, 87] width 21 height 7
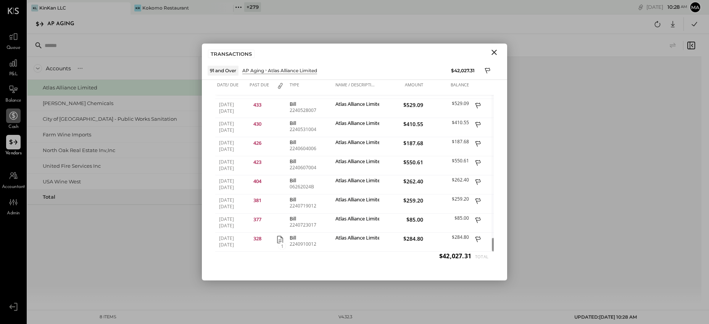
click at [495, 52] on icon "Close" at bounding box center [494, 52] width 9 height 9
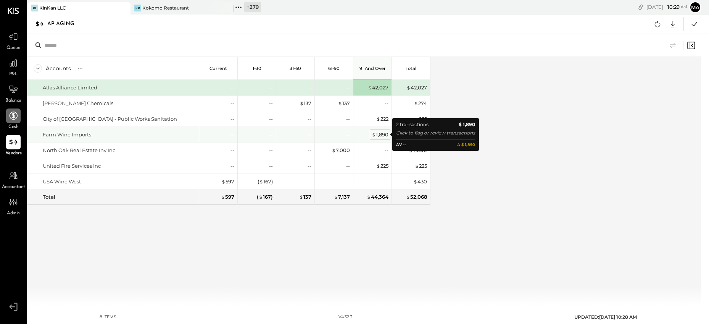
click at [381, 132] on div "$ 1,890" at bounding box center [380, 134] width 17 height 7
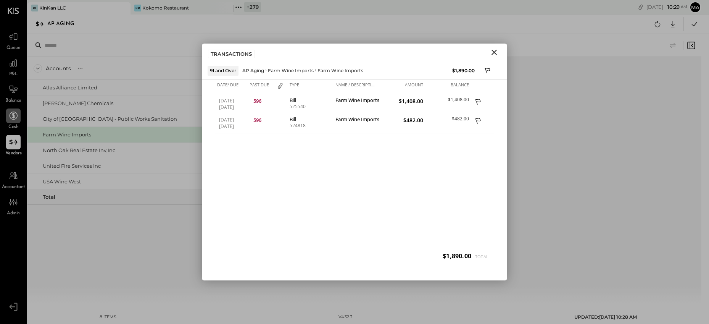
click at [493, 52] on icon "Close" at bounding box center [493, 52] width 5 height 5
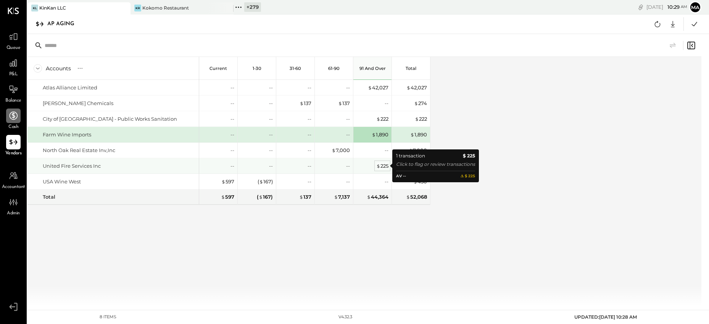
click at [382, 164] on div "$ 225" at bounding box center [382, 165] width 12 height 7
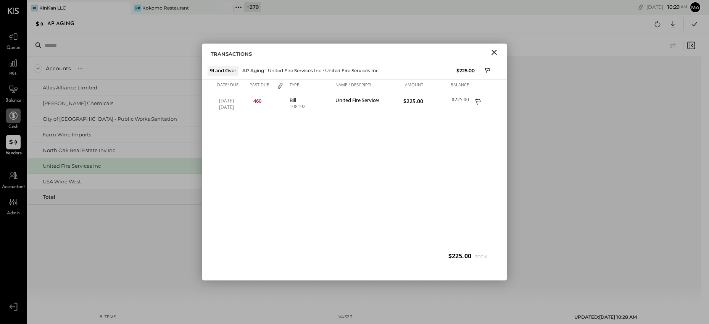
drag, startPoint x: 494, startPoint y: 51, endPoint x: 488, endPoint y: 49, distance: 6.2
click at [494, 51] on icon "Close" at bounding box center [494, 52] width 9 height 9
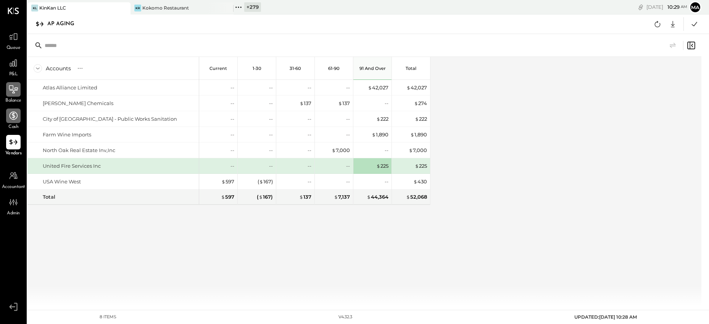
click at [11, 90] on icon at bounding box center [14, 90] width 8 height 1
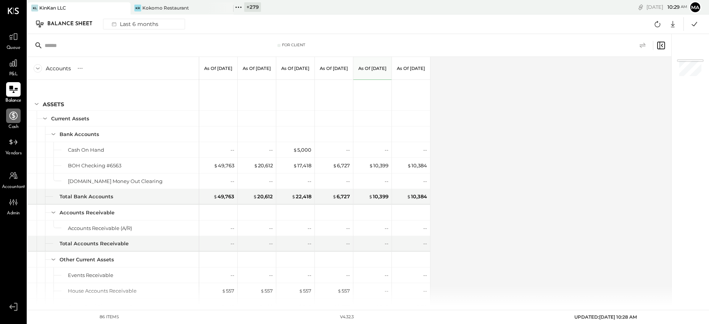
click at [644, 43] on icon at bounding box center [643, 44] width 6 height 5
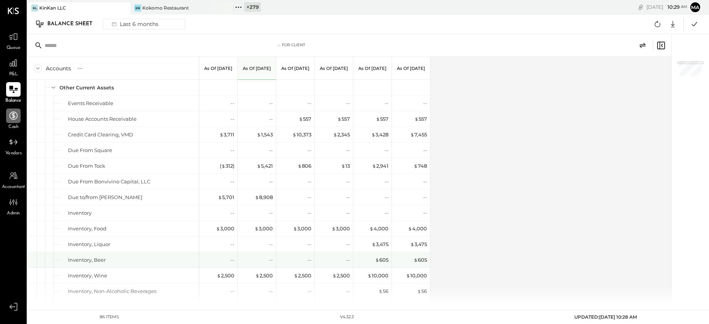
scroll to position [185, 0]
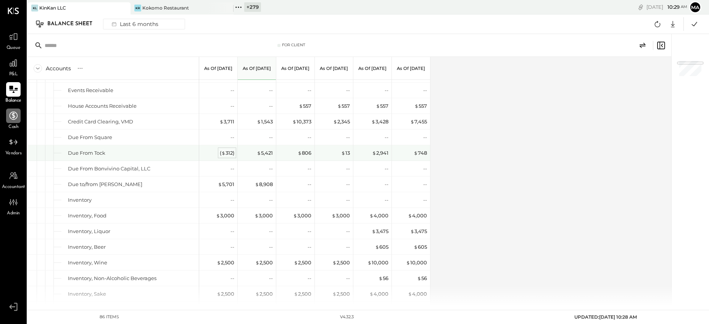
click at [226, 152] on div "( $ 312 )" at bounding box center [227, 152] width 14 height 7
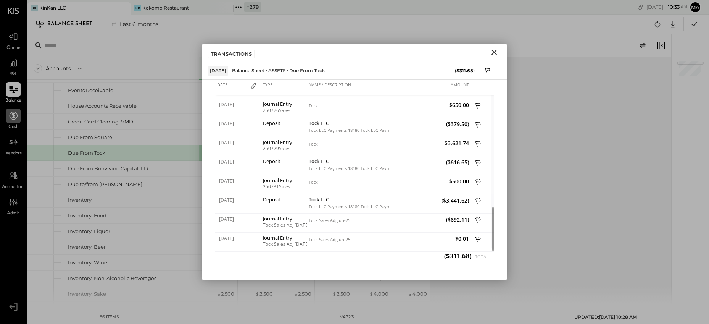
click at [494, 52] on icon "Close" at bounding box center [493, 52] width 5 height 5
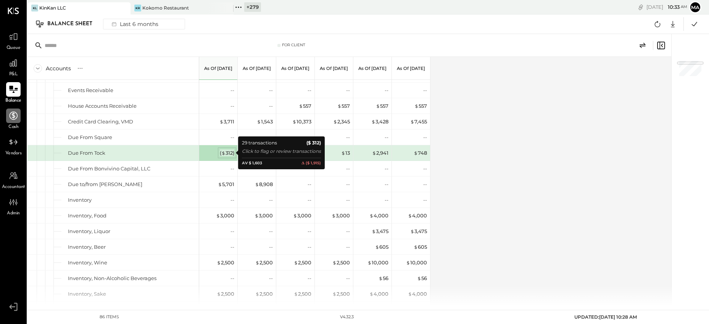
click at [229, 153] on div "( $ 312 )" at bounding box center [227, 152] width 14 height 7
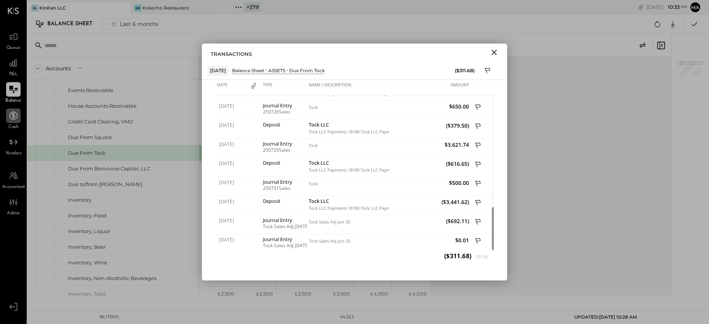
click at [493, 53] on icon "Close" at bounding box center [494, 52] width 9 height 9
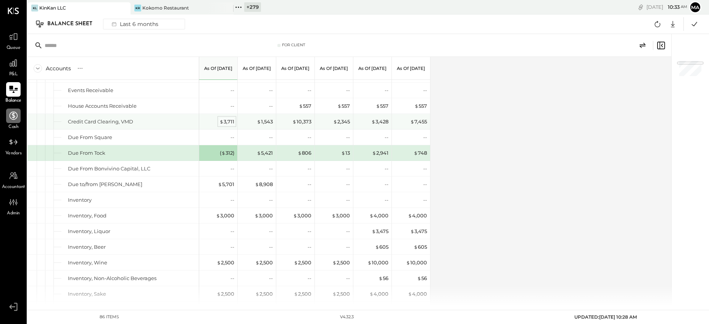
click at [226, 121] on div "$ 3,711" at bounding box center [226, 121] width 15 height 7
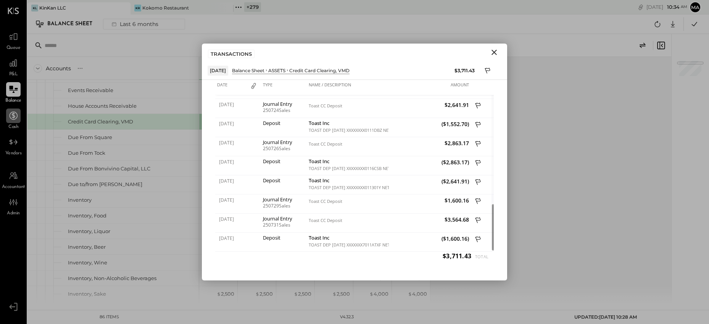
click at [495, 51] on icon "Close" at bounding box center [493, 52] width 5 height 5
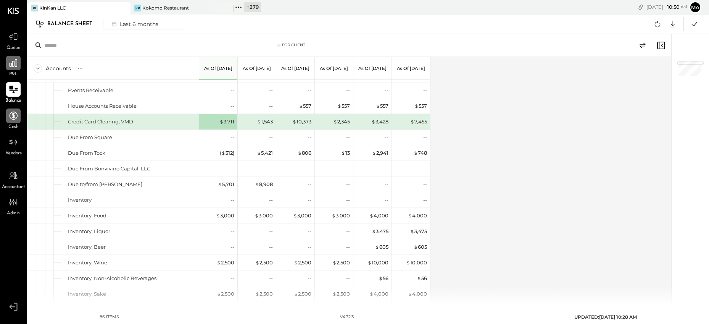
click at [13, 60] on icon at bounding box center [13, 63] width 10 height 10
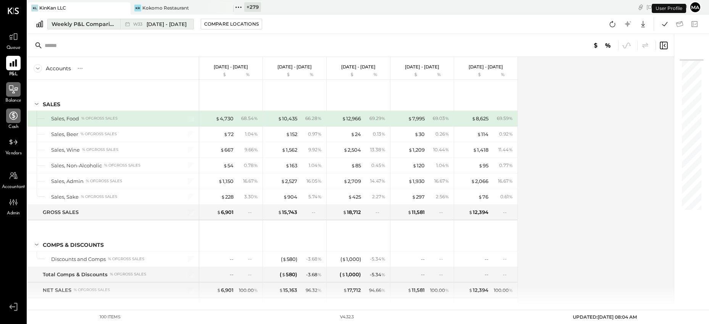
click at [102, 25] on div "Weekly P&L Comparison" at bounding box center [84, 24] width 64 height 8
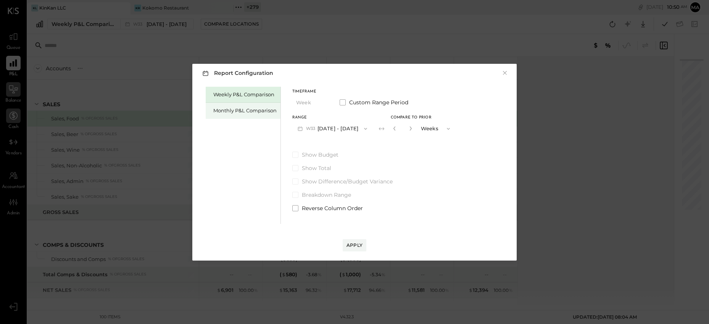
click at [258, 109] on div "Monthly P&L Comparison" at bounding box center [244, 110] width 63 height 7
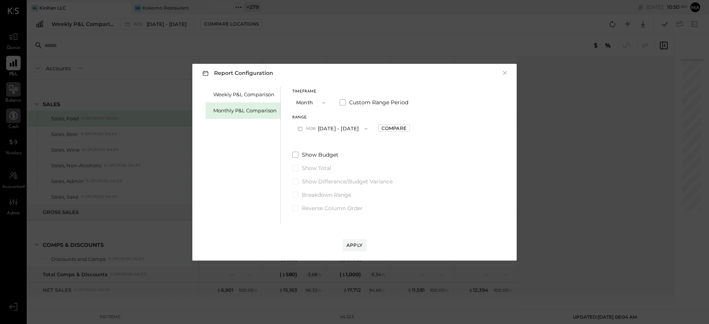
click at [340, 127] on button "M08 [DATE] - [DATE]" at bounding box center [332, 128] width 81 height 14
click at [329, 145] on span "[DATE] - [DATE]" at bounding box center [329, 145] width 36 height 6
click at [388, 129] on div "Compare" at bounding box center [394, 128] width 25 height 6
click at [410, 129] on icon "button" at bounding box center [411, 128] width 2 height 4
drag, startPoint x: 404, startPoint y: 129, endPoint x: 400, endPoint y: 165, distance: 36.5
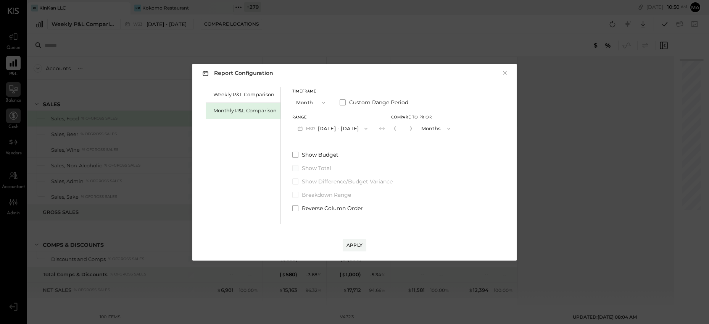
click at [410, 129] on icon "button" at bounding box center [411, 128] width 2 height 4
type input "*"
click at [354, 241] on button "Apply" at bounding box center [355, 245] width 24 height 12
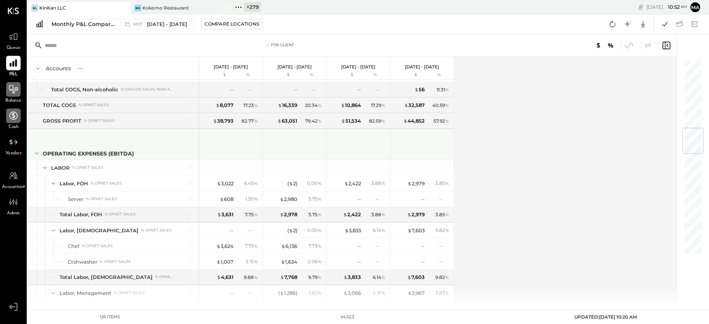
scroll to position [566, 0]
